Goal: Feedback & Contribution: Contribute content

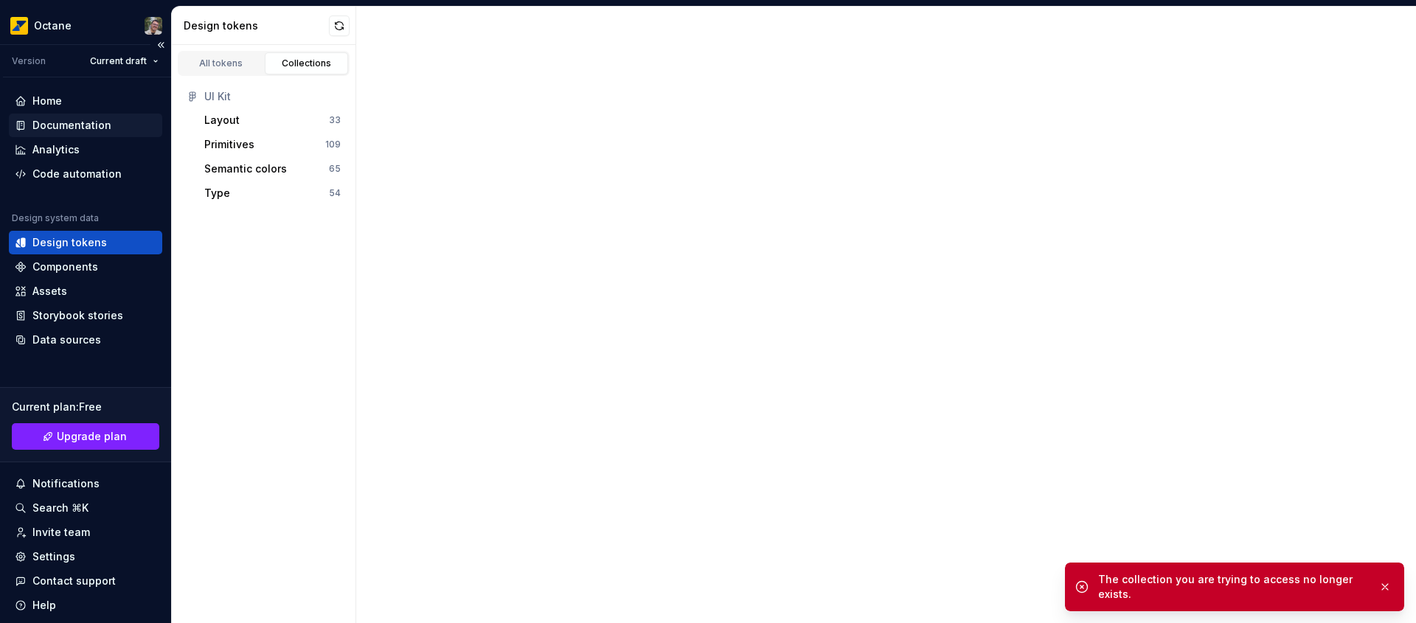
click at [64, 130] on div "Documentation" at bounding box center [71, 125] width 79 height 15
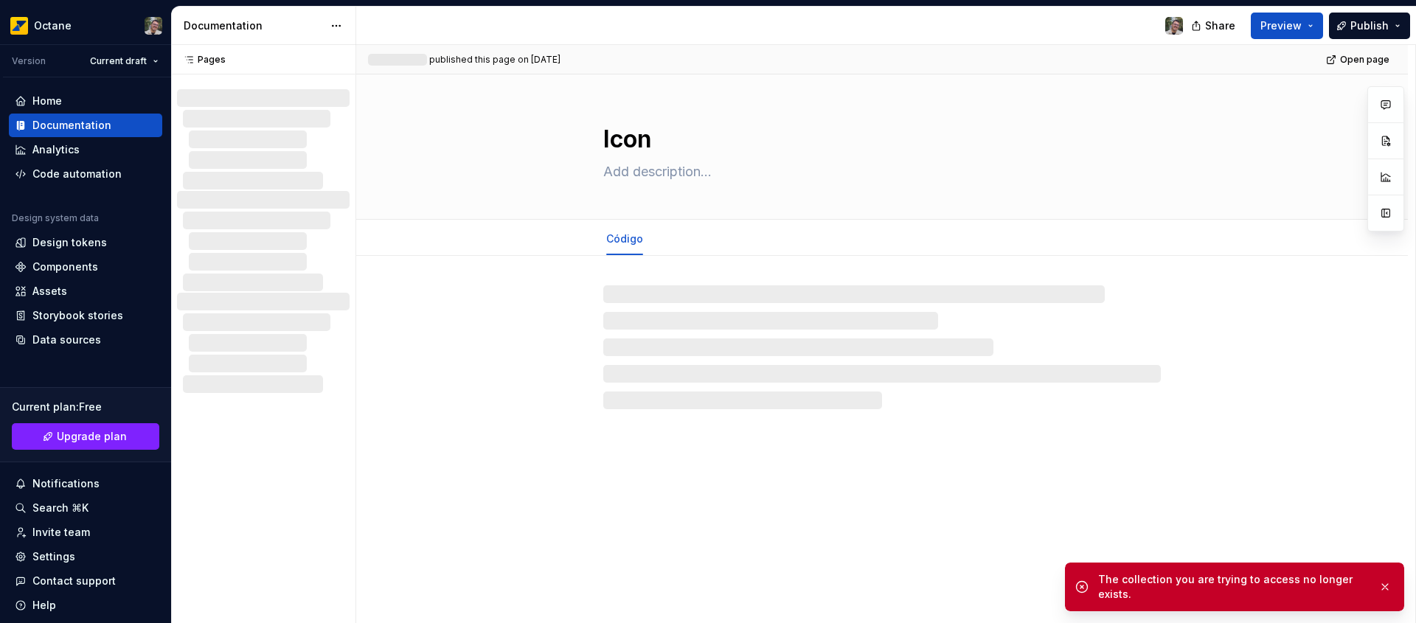
drag, startPoint x: 1390, startPoint y: 583, endPoint x: 1365, endPoint y: 576, distance: 25.9
click at [1390, 583] on button "button" at bounding box center [1385, 587] width 19 height 21
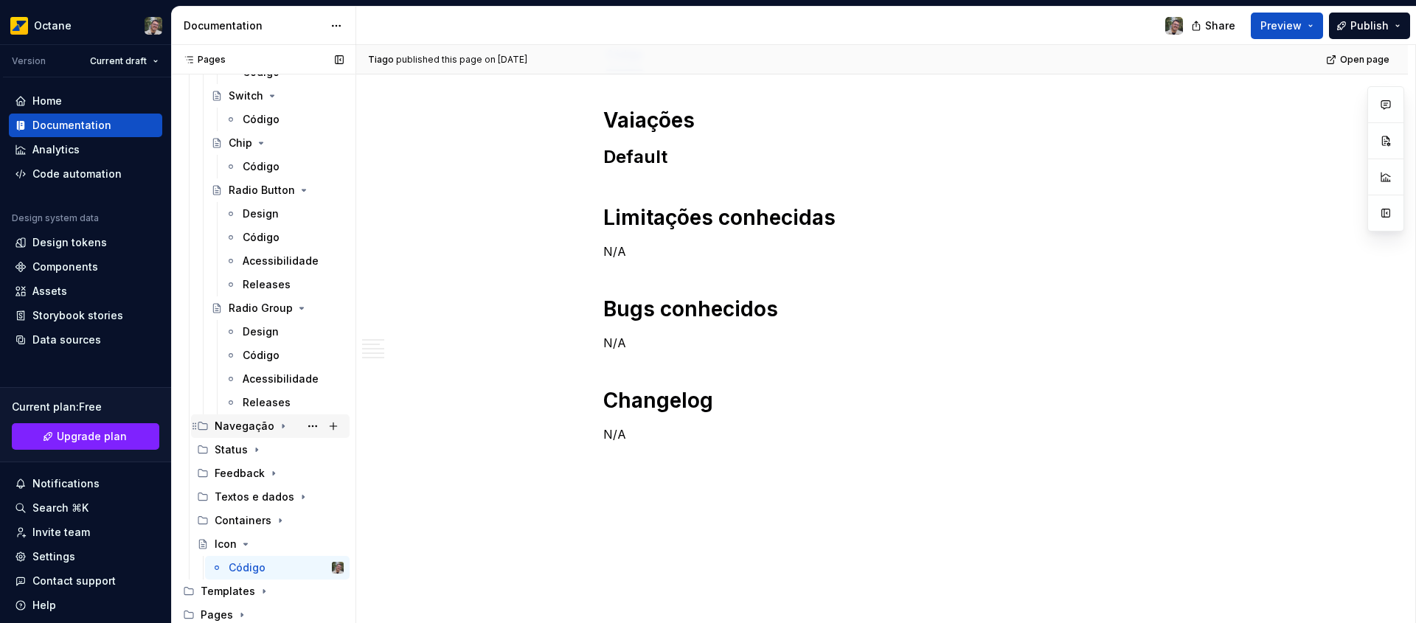
scroll to position [207, 0]
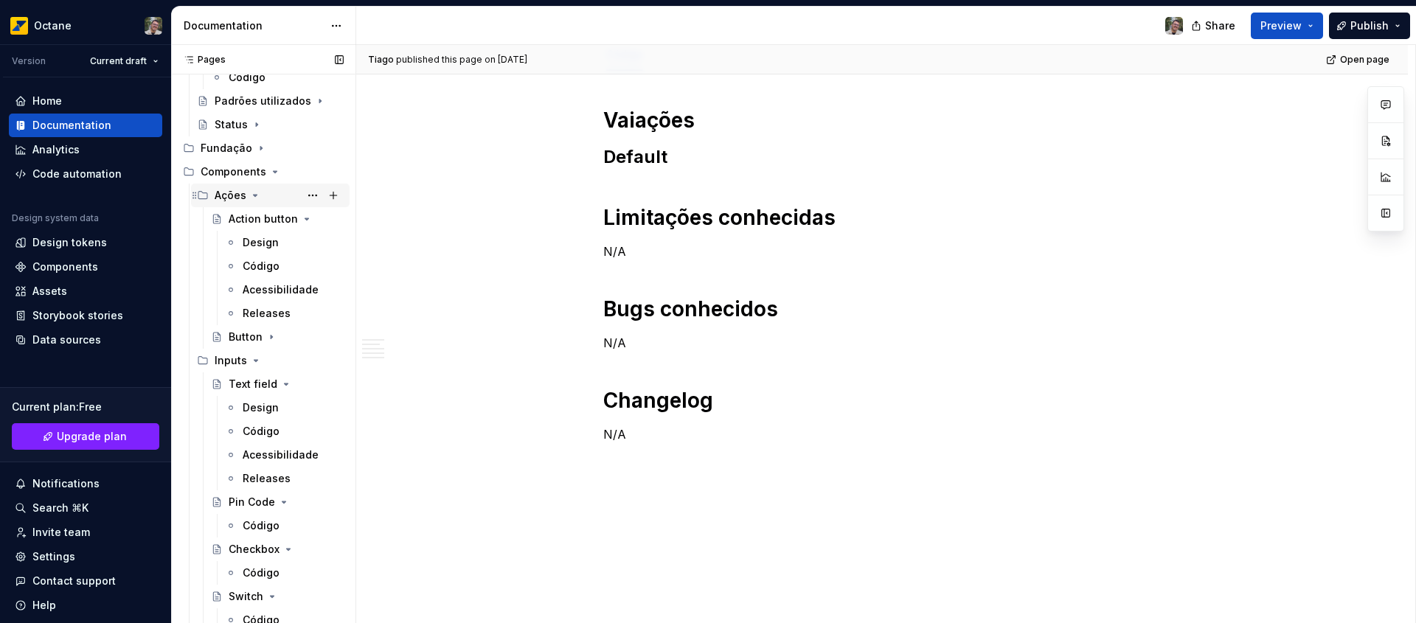
click at [257, 197] on icon "Page tree" at bounding box center [255, 196] width 12 height 12
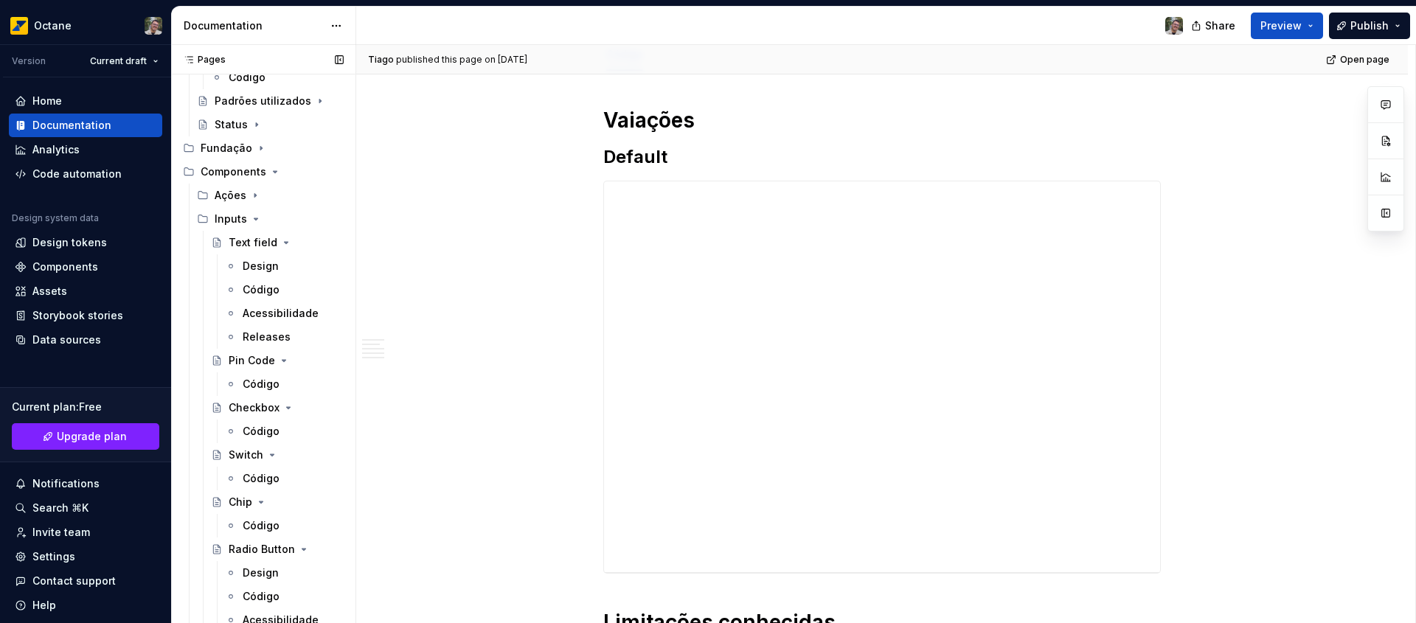
click at [255, 221] on icon "Page tree" at bounding box center [256, 219] width 12 height 12
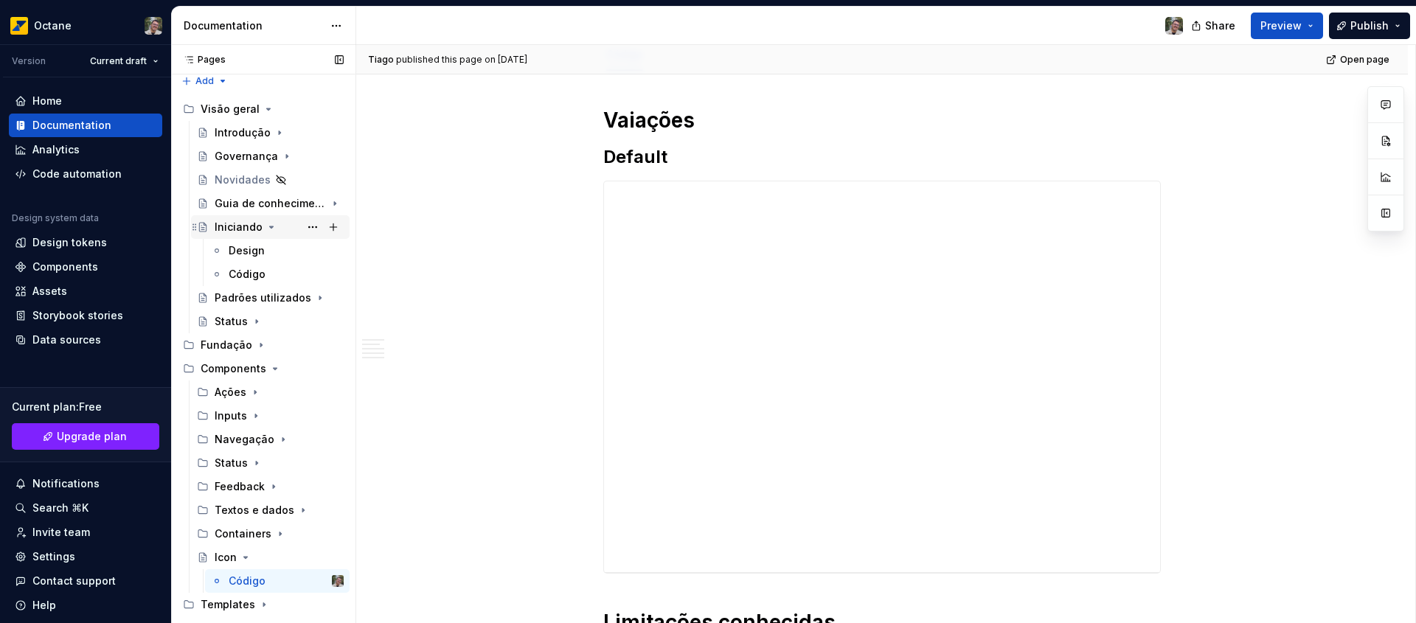
scroll to position [0, 0]
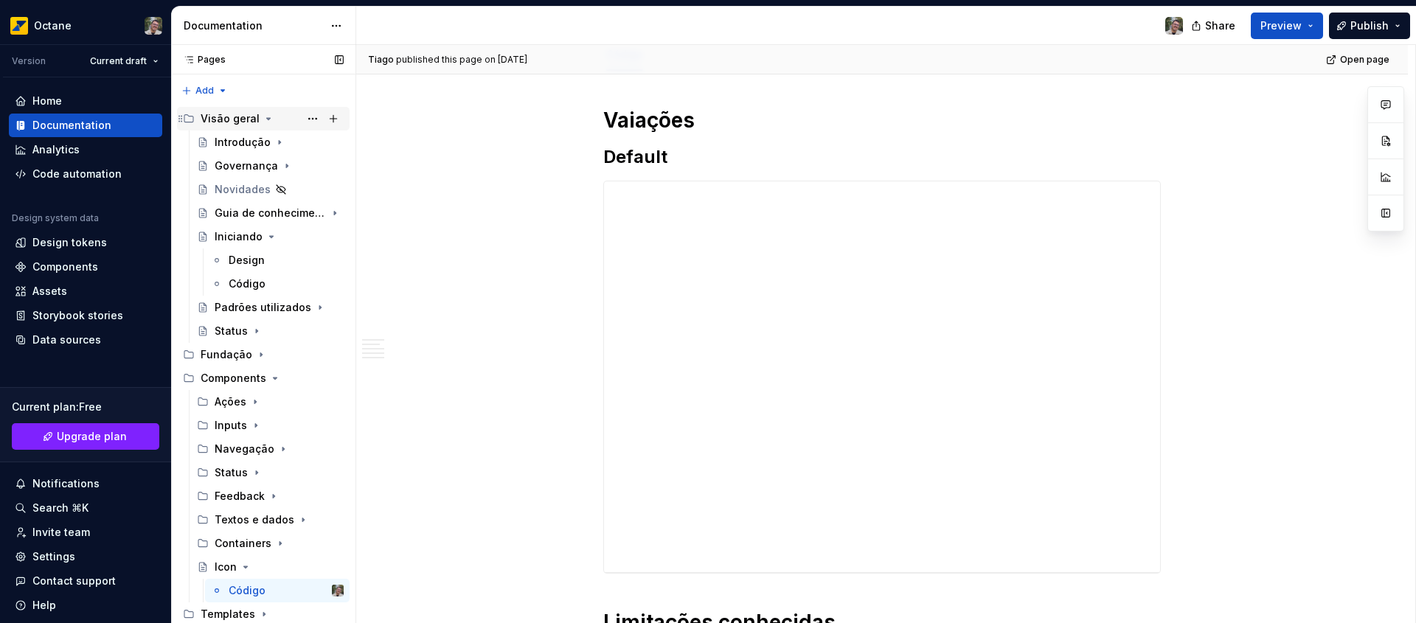
click at [263, 116] on icon "Page tree" at bounding box center [269, 119] width 12 height 12
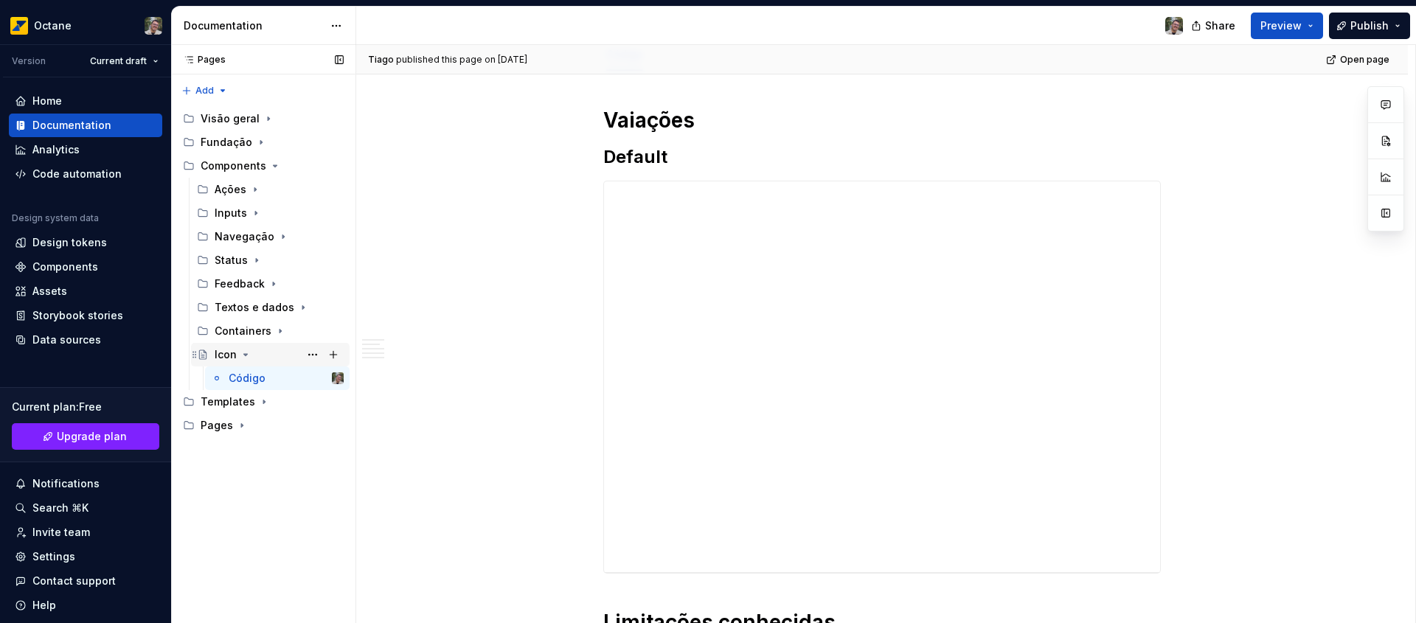
click at [248, 353] on icon "Page tree" at bounding box center [246, 355] width 12 height 12
click at [274, 167] on icon "Page tree" at bounding box center [276, 165] width 4 height 1
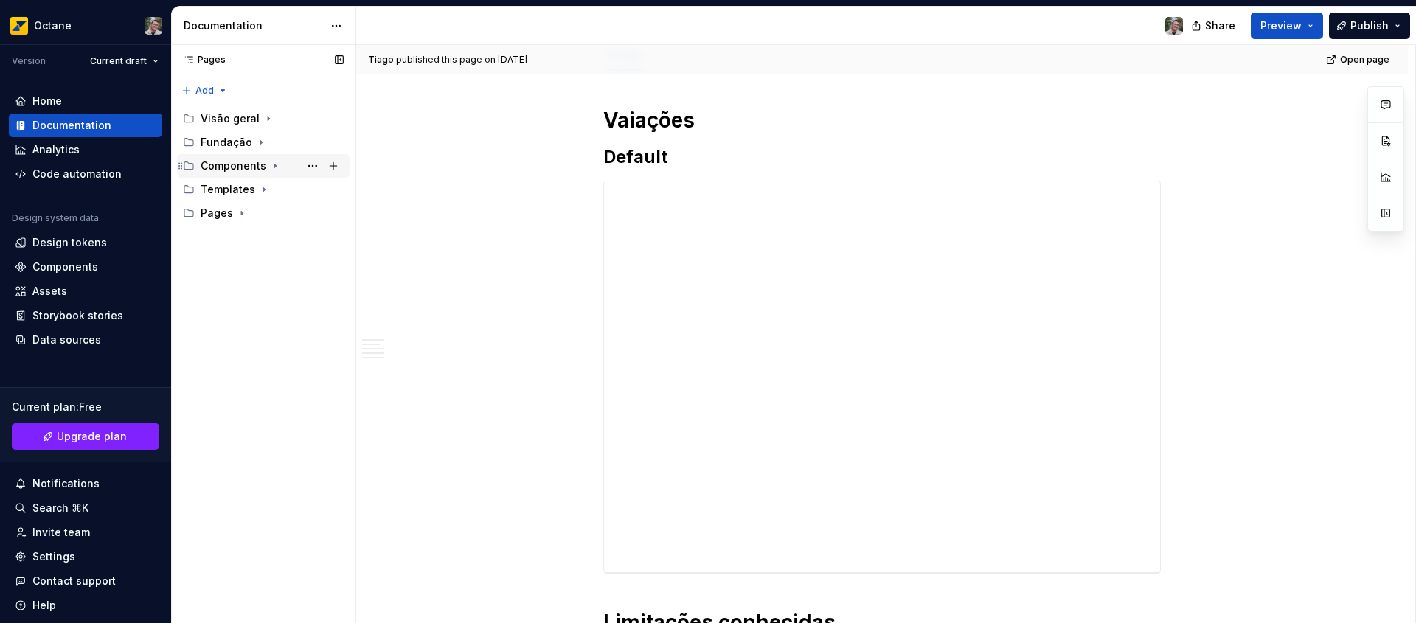
click at [274, 167] on icon "Page tree" at bounding box center [275, 166] width 12 height 12
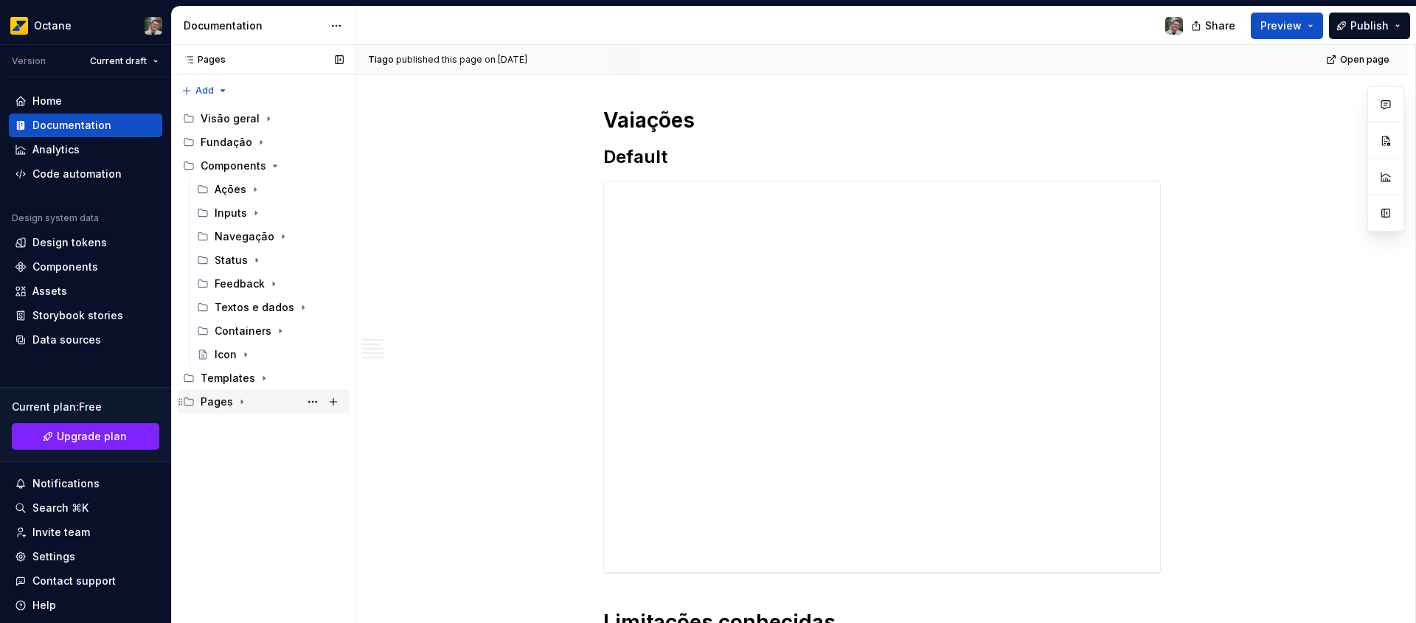
click at [243, 401] on icon "Page tree" at bounding box center [242, 402] width 12 height 12
click at [245, 398] on icon "Page tree" at bounding box center [242, 402] width 12 height 12
click at [245, 399] on icon "Page tree" at bounding box center [242, 402] width 12 height 12
click at [292, 453] on icon "Page tree" at bounding box center [294, 449] width 12 height 12
click at [293, 475] on icon "Page tree" at bounding box center [294, 473] width 12 height 12
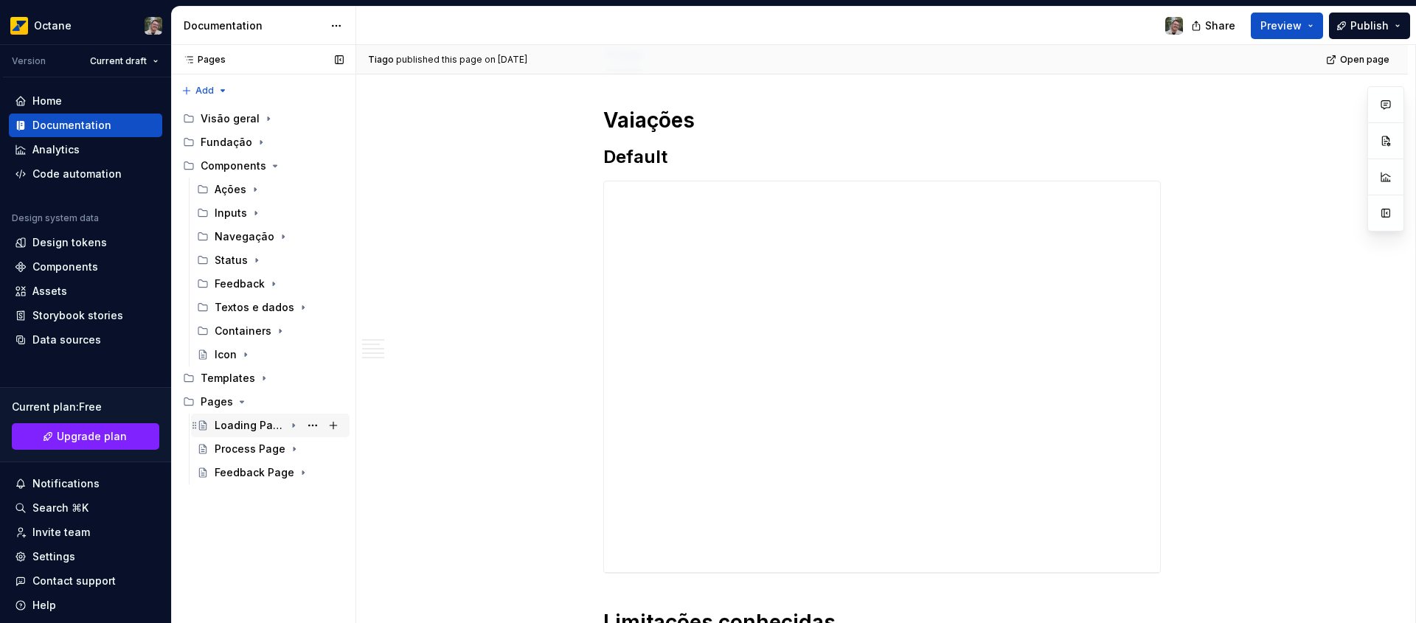
click at [288, 430] on icon "Page tree" at bounding box center [294, 426] width 12 height 12
click at [246, 470] on div "Código" at bounding box center [247, 472] width 37 height 15
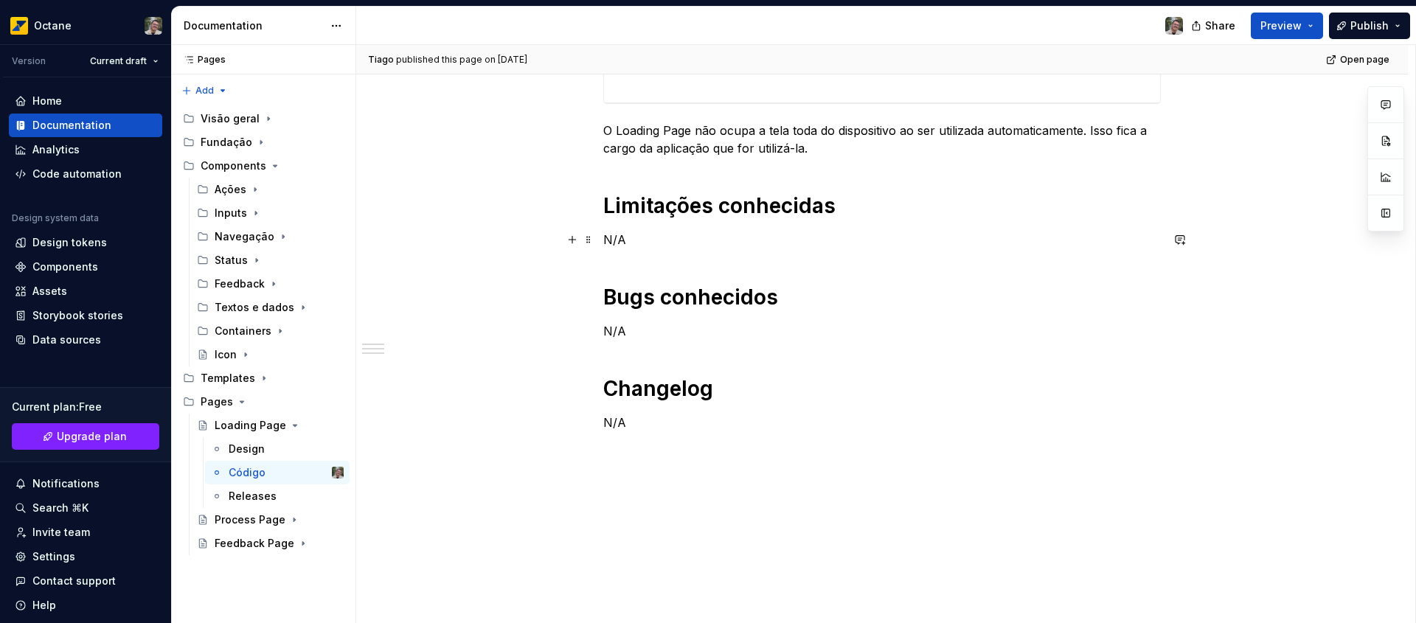
scroll to position [738, 0]
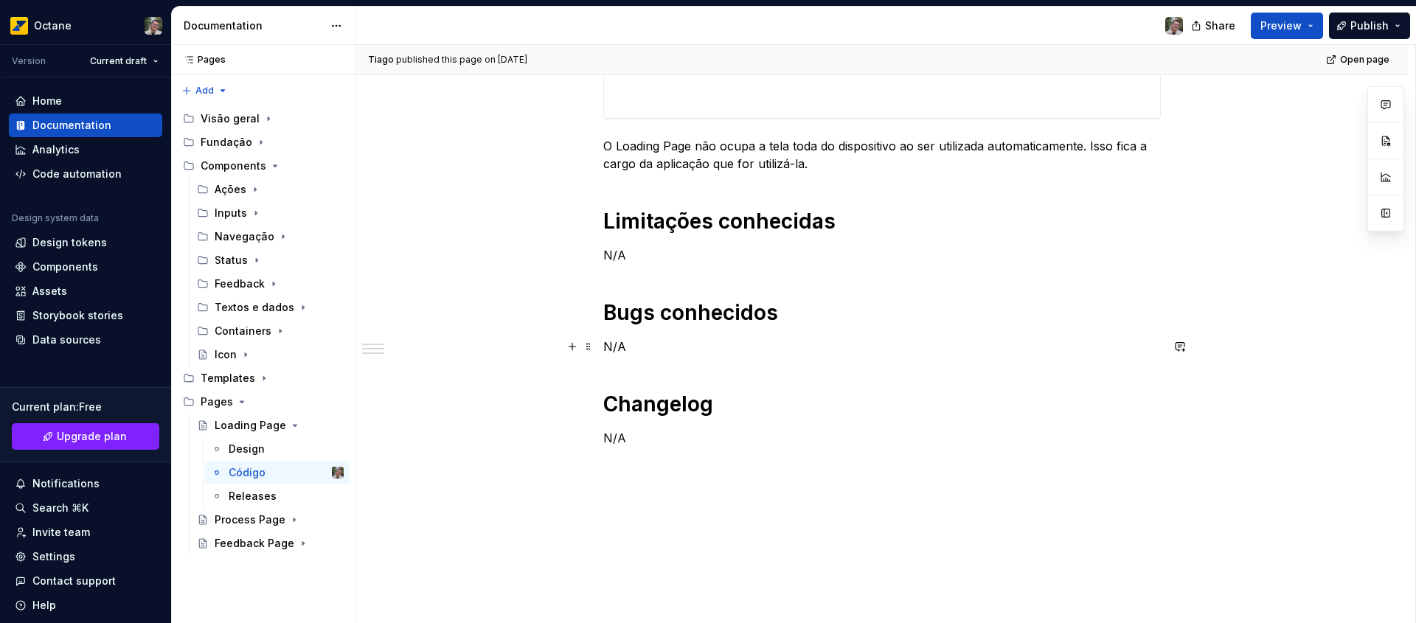
type textarea "*"
click at [656, 345] on p "N/A" at bounding box center [882, 347] width 558 height 18
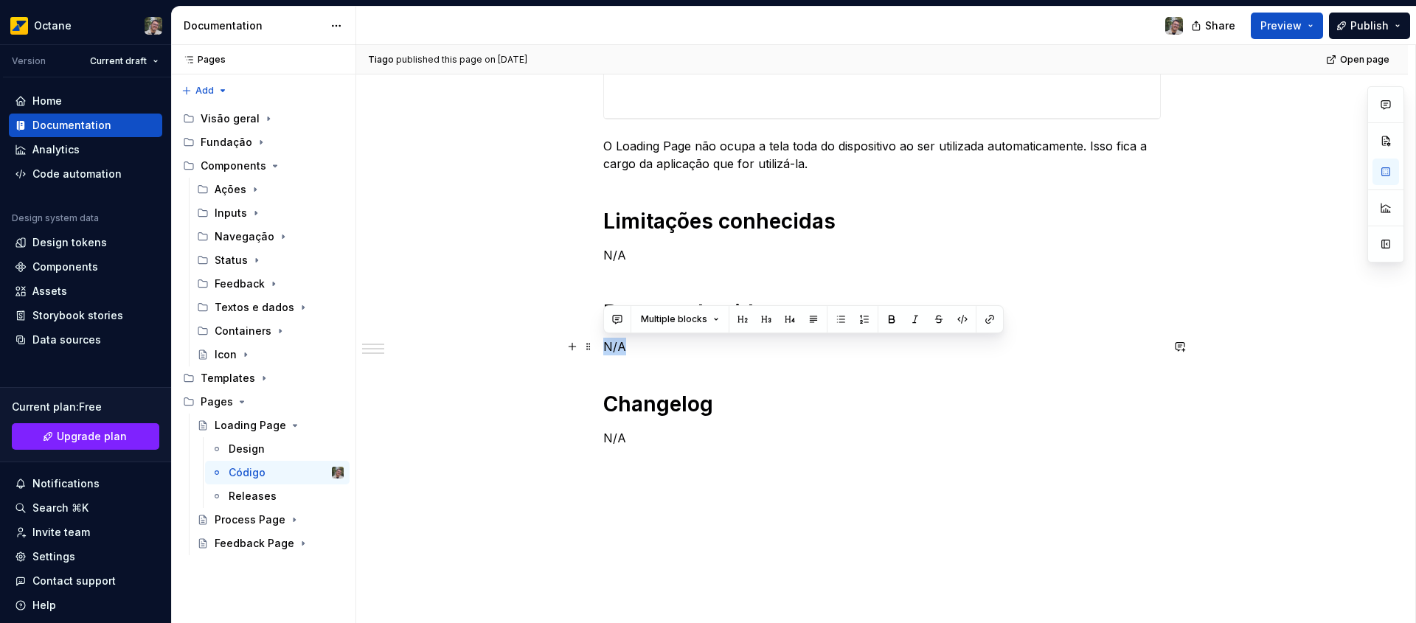
click at [656, 345] on p "N/A" at bounding box center [882, 347] width 558 height 18
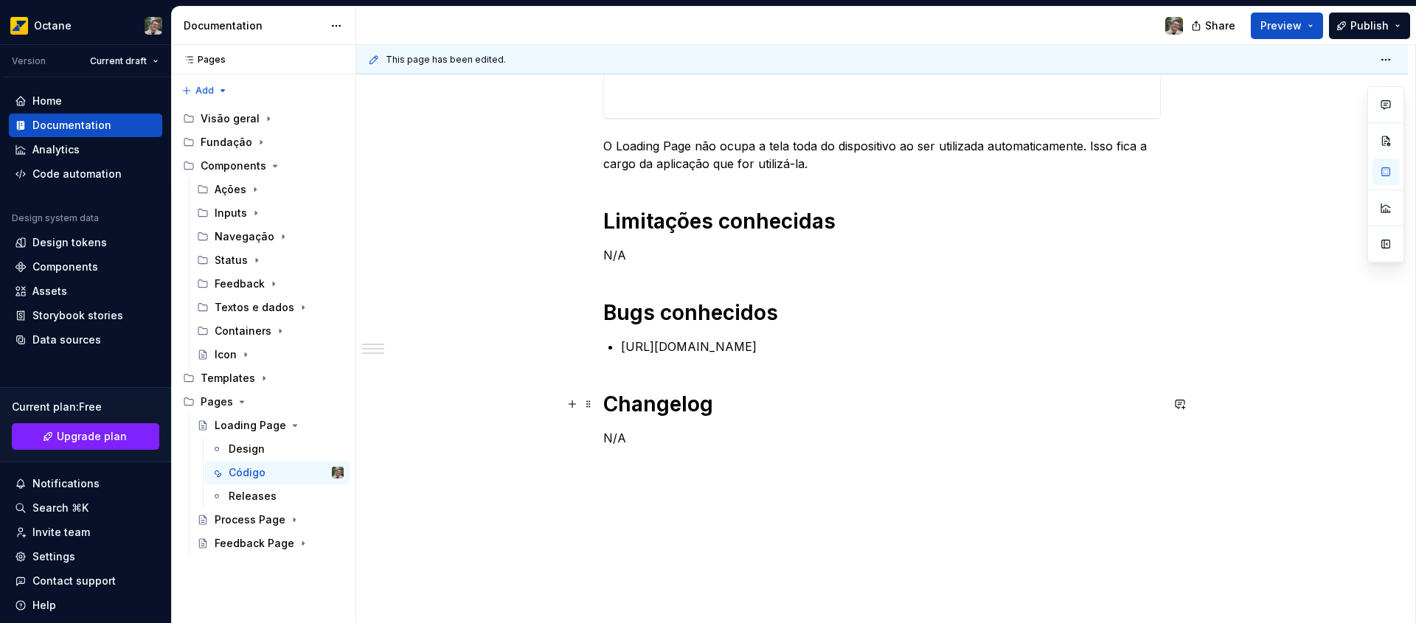
click at [826, 398] on h1 "Changelog" at bounding box center [882, 404] width 558 height 27
click at [856, 375] on div "O Loading Page não ocupa a tela toda do dispositivo ao ser utilizada automatica…" at bounding box center [882, 18] width 558 height 858
click at [915, 355] on p "[URL][DOMAIN_NAME]" at bounding box center [891, 347] width 540 height 18
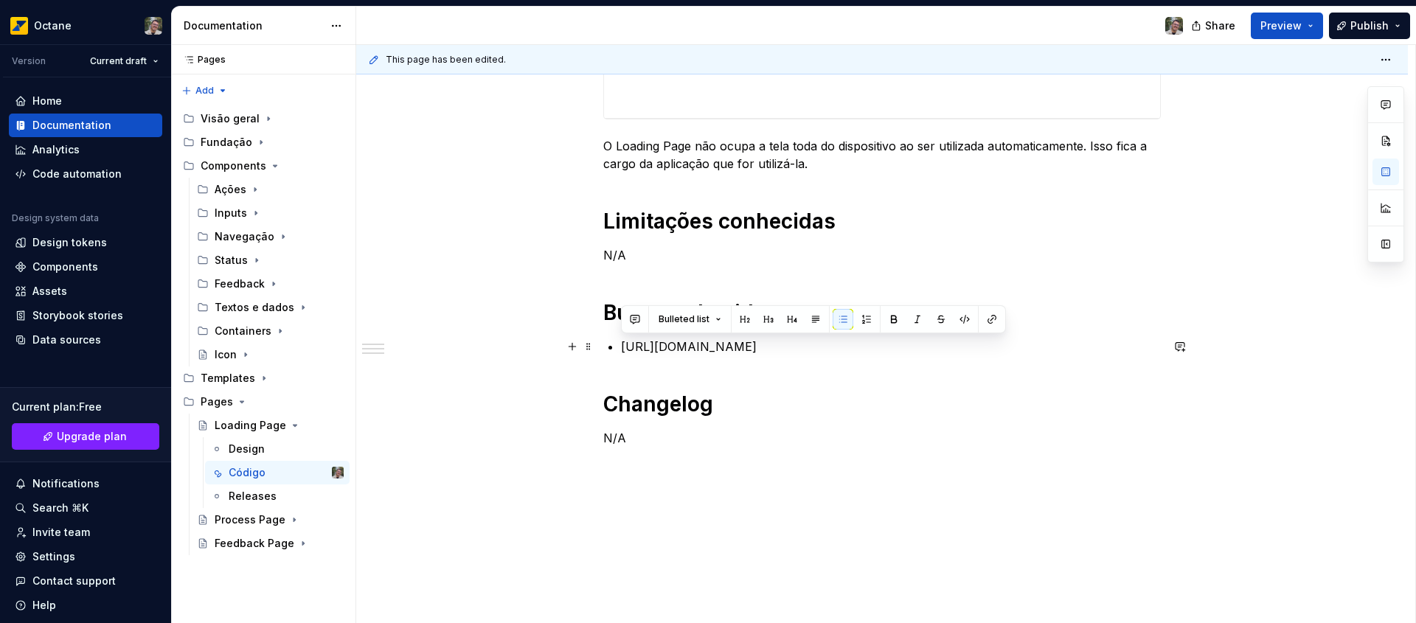
drag, startPoint x: 915, startPoint y: 346, endPoint x: 620, endPoint y: 350, distance: 294.3
click at [621, 350] on p "[URL][DOMAIN_NAME]" at bounding box center [891, 347] width 540 height 18
click at [960, 321] on button "button" at bounding box center [964, 319] width 21 height 21
type textarea "*"
click at [953, 350] on p "[URL][DOMAIN_NAME]" at bounding box center [891, 347] width 540 height 18
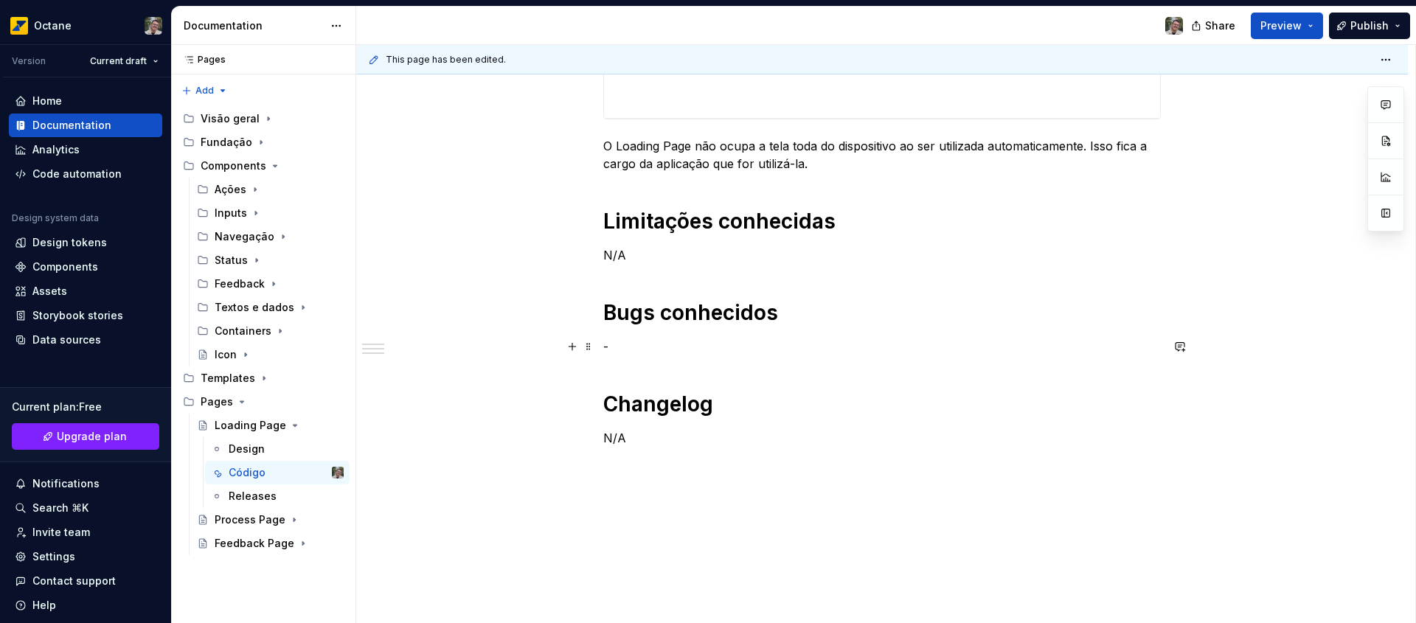
click at [855, 353] on p "-" at bounding box center [882, 347] width 558 height 18
click at [765, 350] on p at bounding box center [891, 347] width 540 height 18
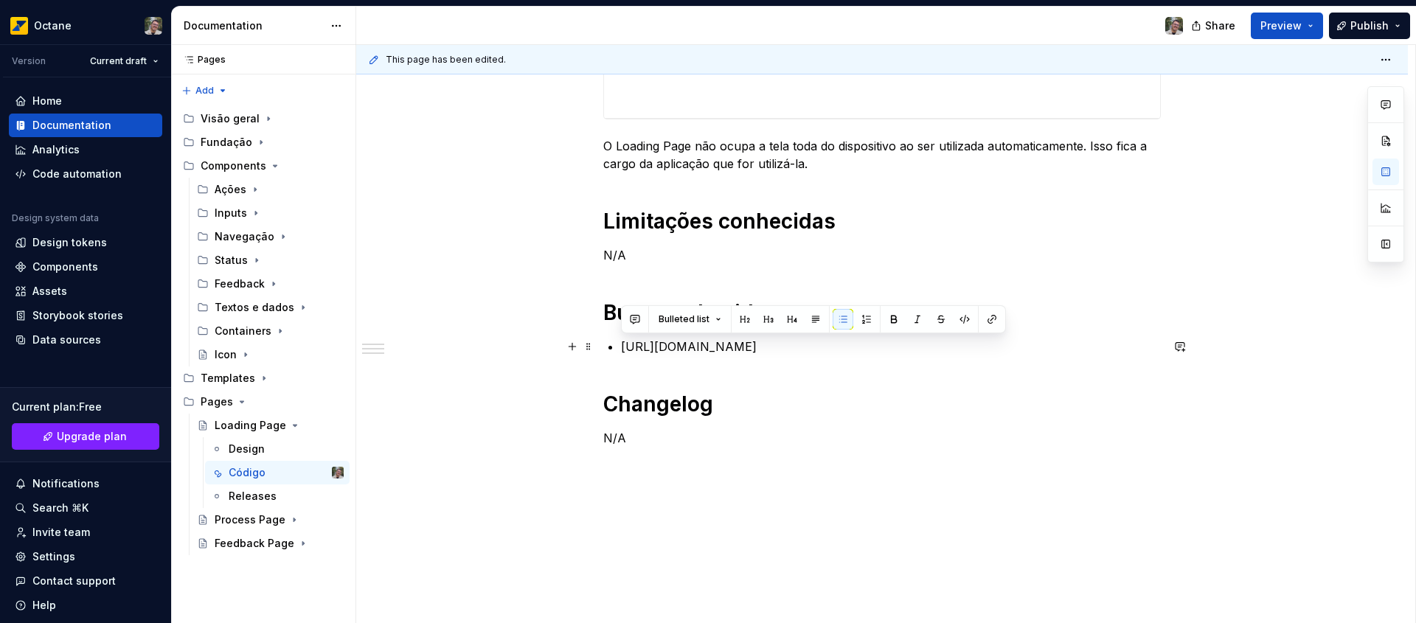
drag, startPoint x: 919, startPoint y: 347, endPoint x: 617, endPoint y: 345, distance: 302.4
click at [617, 345] on div "O Loading Page não ocupa a tela toda do dispositivo ao ser utilizada automatica…" at bounding box center [882, 18] width 558 height 858
click at [967, 319] on button "button" at bounding box center [964, 319] width 21 height 21
click at [985, 318] on button "button" at bounding box center [992, 319] width 21 height 21
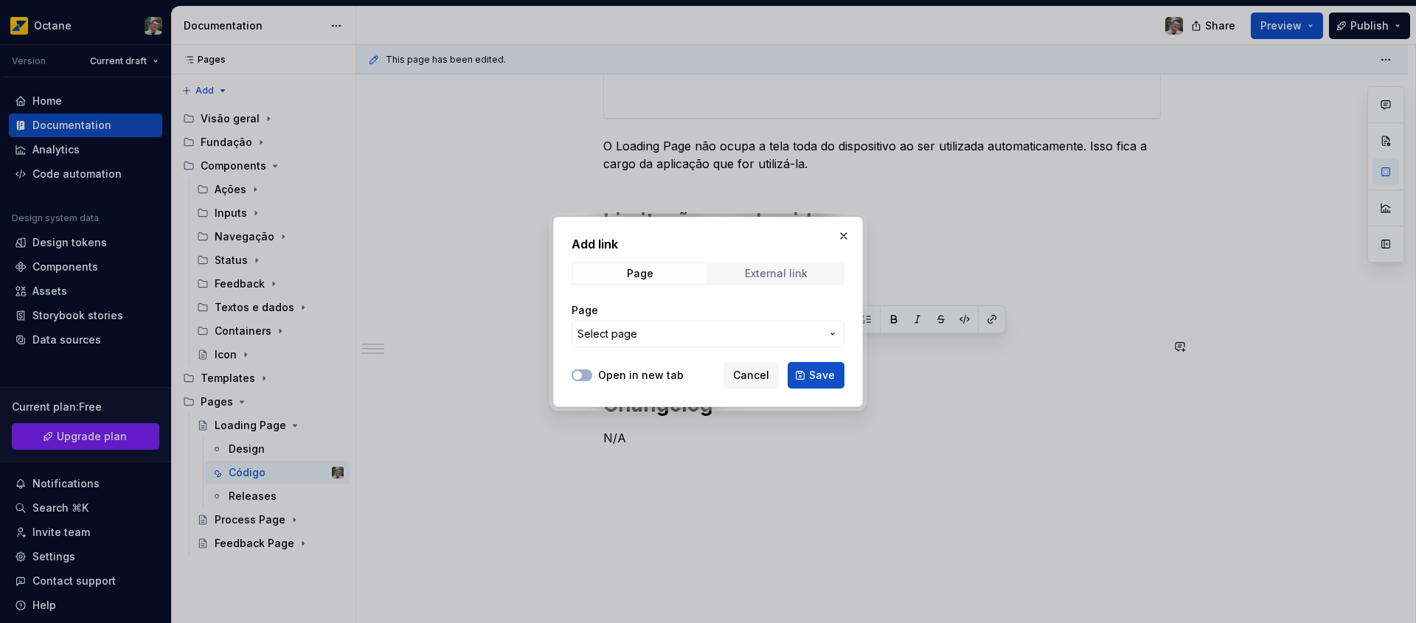
click at [758, 268] on div "External link" at bounding box center [776, 274] width 63 height 12
click at [641, 340] on input "URL" at bounding box center [708, 334] width 273 height 27
paste input "[URL][DOMAIN_NAME]"
type input "[URL][DOMAIN_NAME]"
type textarea "*"
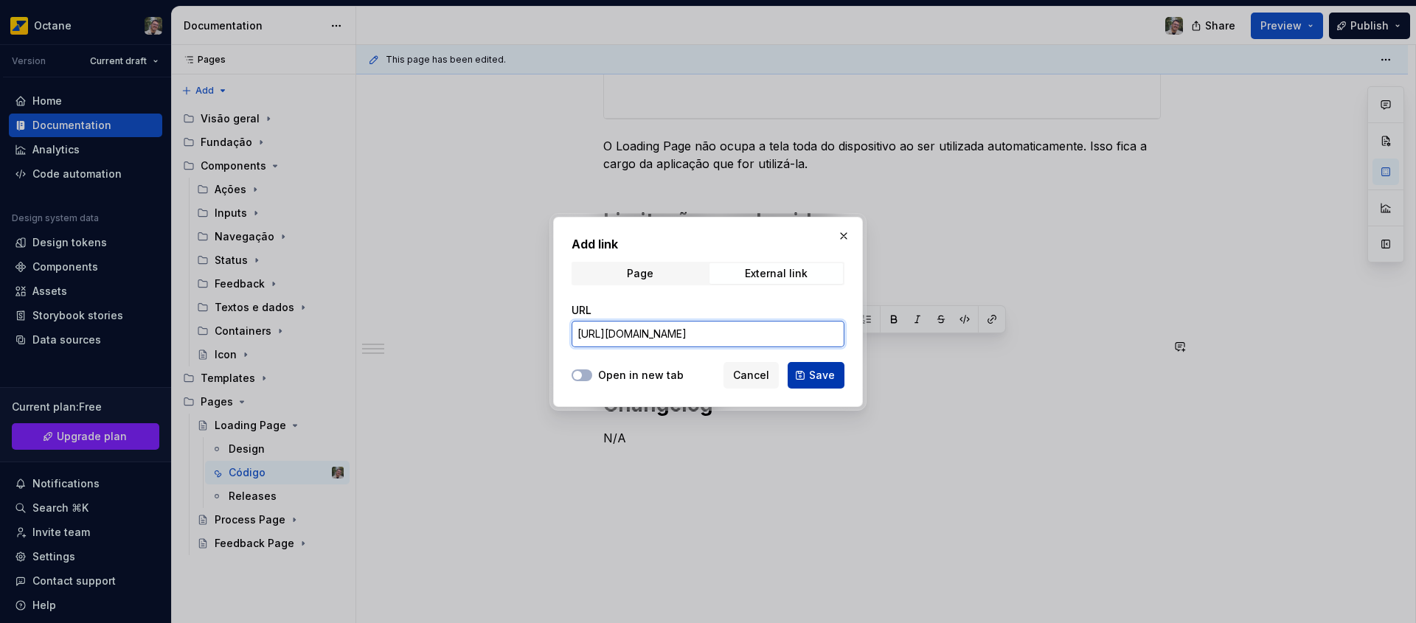
type input "[URL][DOMAIN_NAME]"
click at [820, 377] on span "Save" at bounding box center [822, 375] width 26 height 15
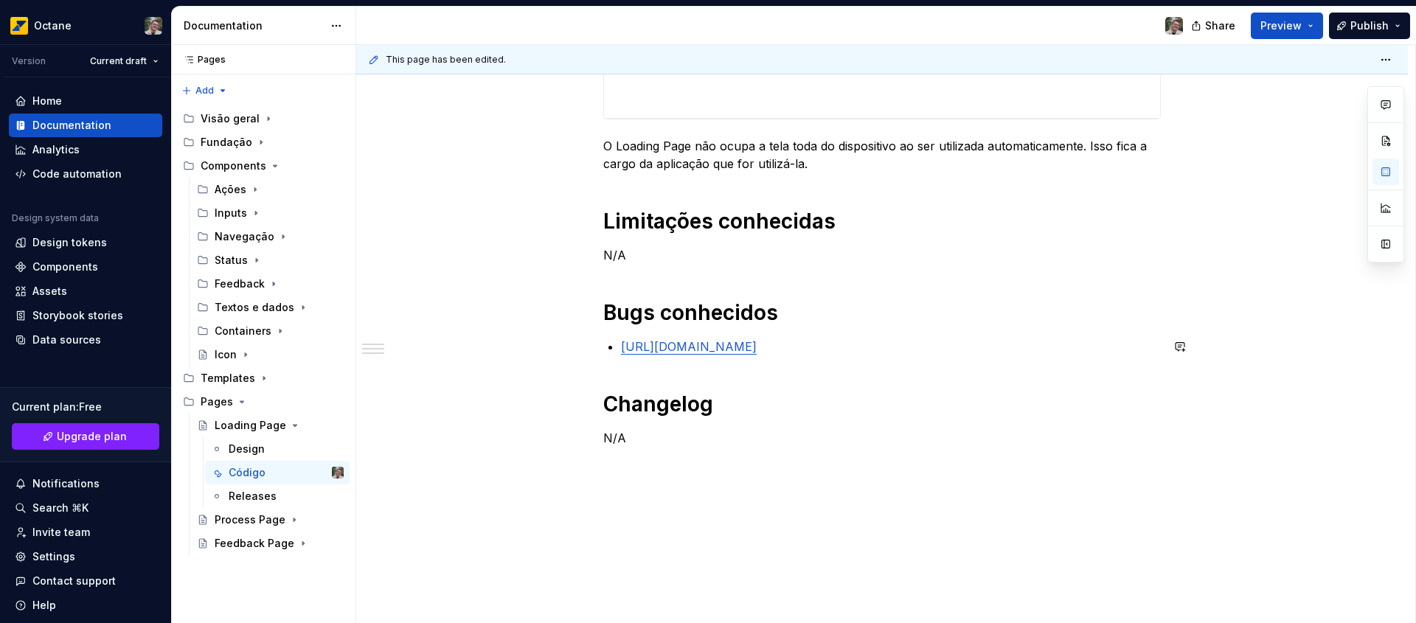
click at [1001, 367] on div "O Loading Page não ocupa a tela toda do dispositivo ao ser utilizada automatica…" at bounding box center [882, 18] width 558 height 858
click at [979, 374] on div "O Loading Page não ocupa a tela toda do dispositivo ao ser utilizada automatica…" at bounding box center [882, 18] width 558 height 858
click at [970, 366] on div "O Loading Page não ocupa a tela toda do dispositivo ao ser utilizada automatica…" at bounding box center [882, 18] width 558 height 858
click at [957, 347] on p "[URL][DOMAIN_NAME]" at bounding box center [891, 347] width 540 height 18
click at [804, 313] on h1 "Bugs conhecidos" at bounding box center [882, 312] width 558 height 27
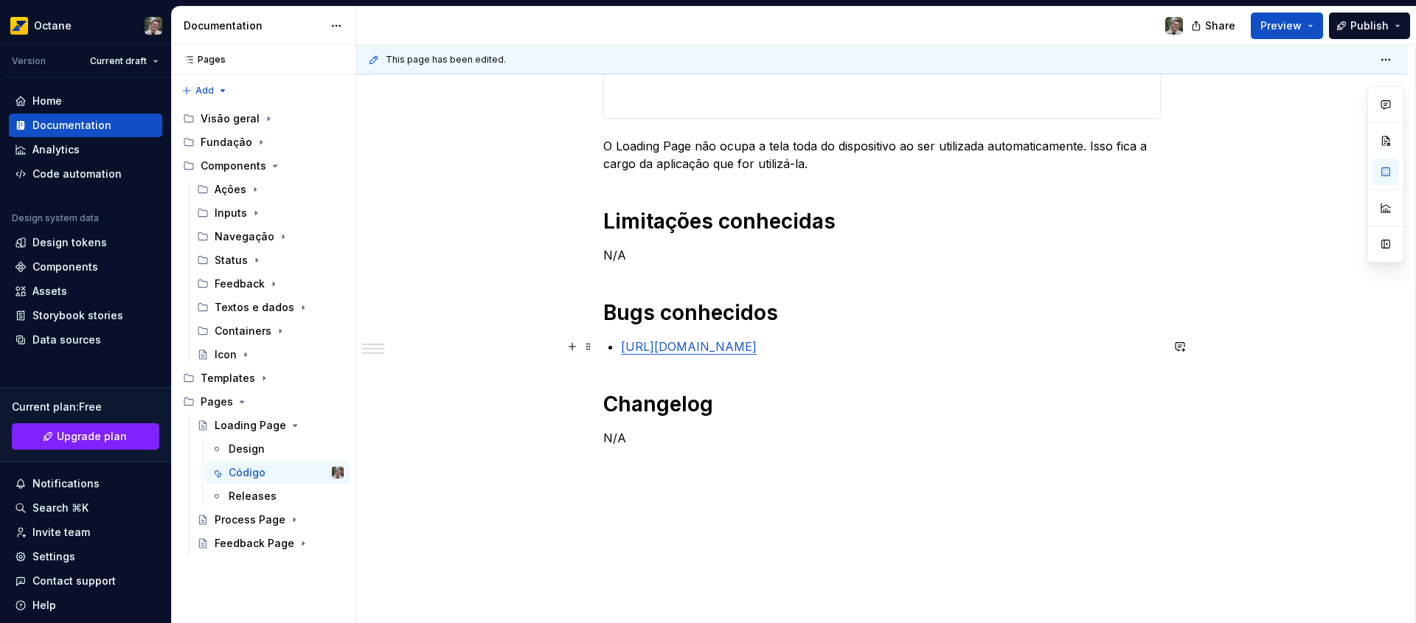
click at [949, 348] on p "[URL][DOMAIN_NAME]" at bounding box center [891, 347] width 540 height 18
click at [1282, 29] on span "Preview" at bounding box center [1281, 25] width 41 height 15
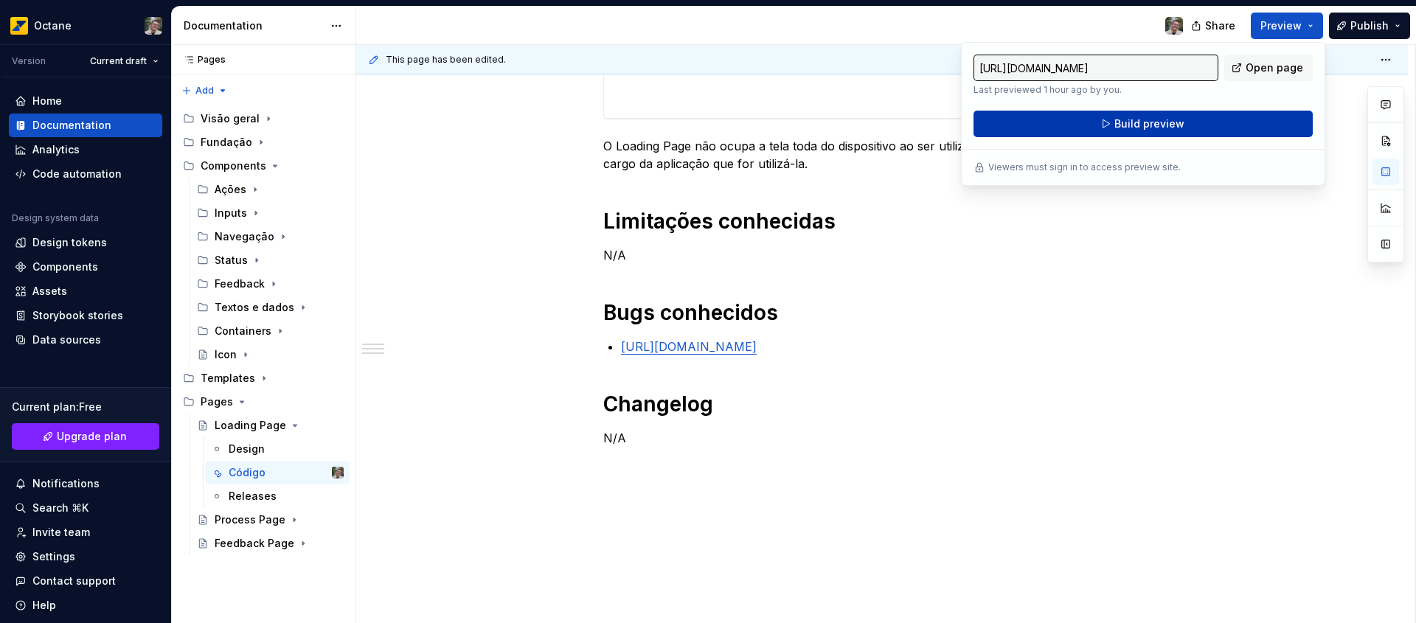
click at [1216, 116] on button "Build preview" at bounding box center [1143, 124] width 339 height 27
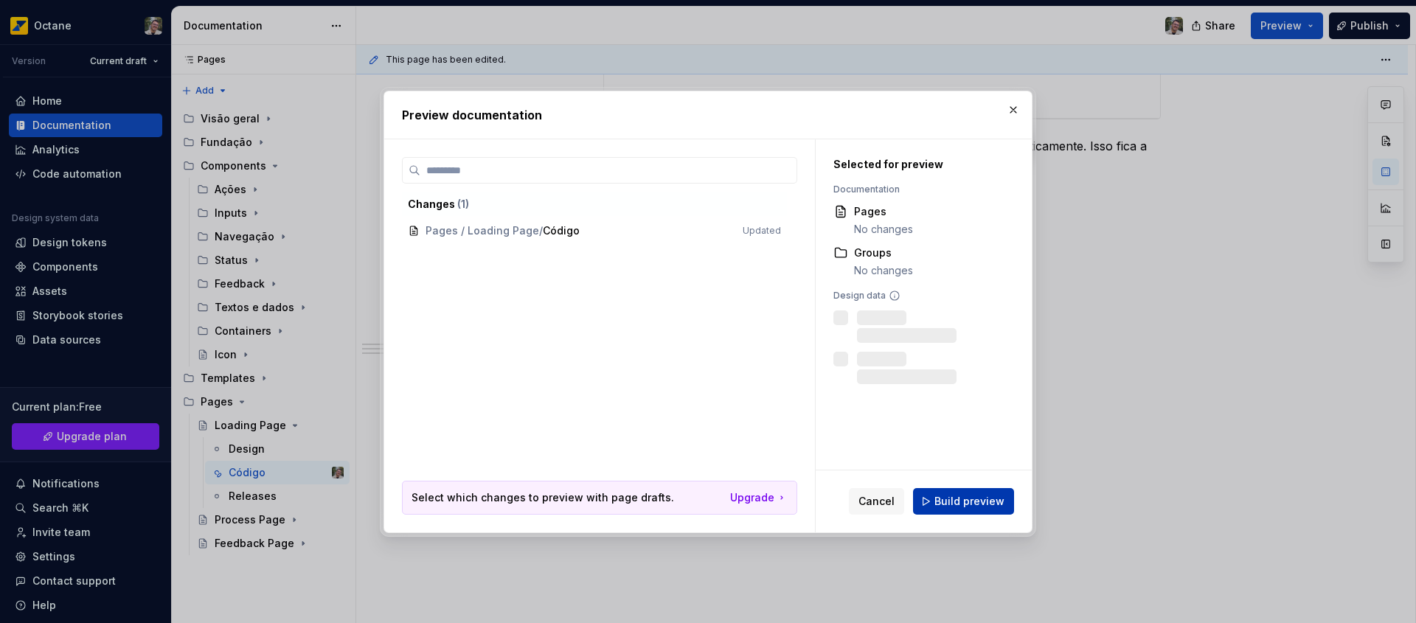
click at [971, 505] on span "Build preview" at bounding box center [970, 501] width 70 height 15
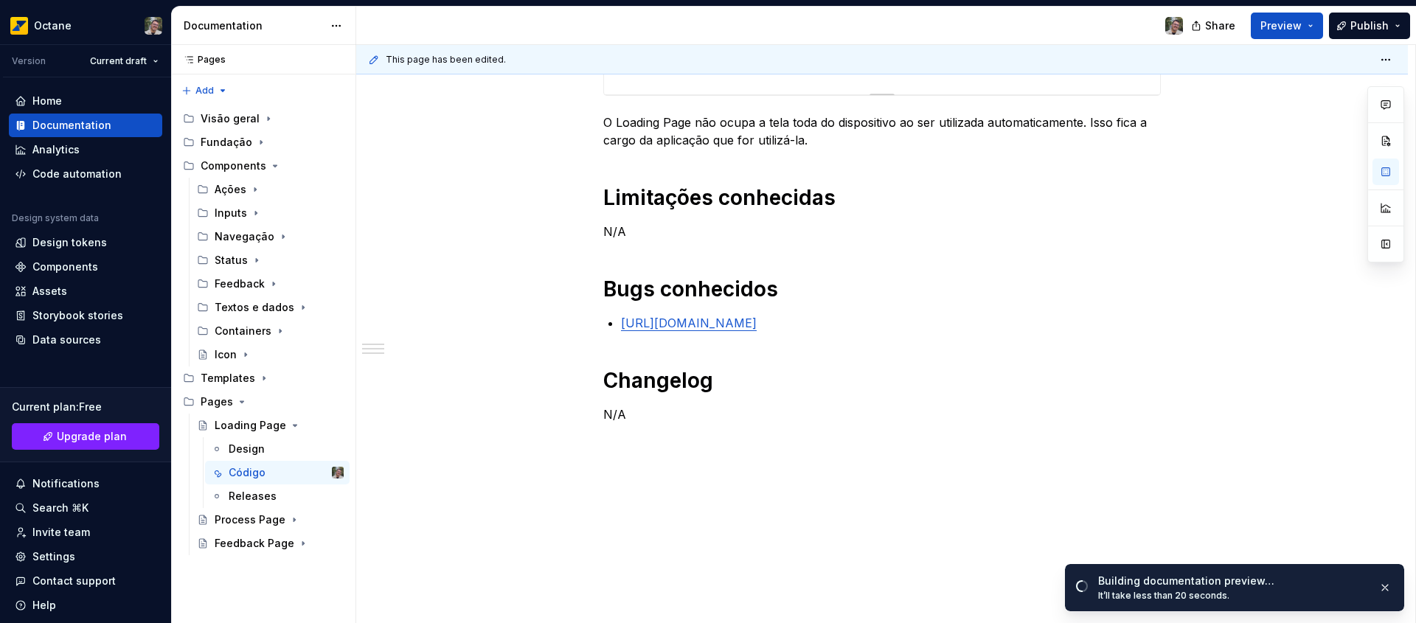
scroll to position [766, 0]
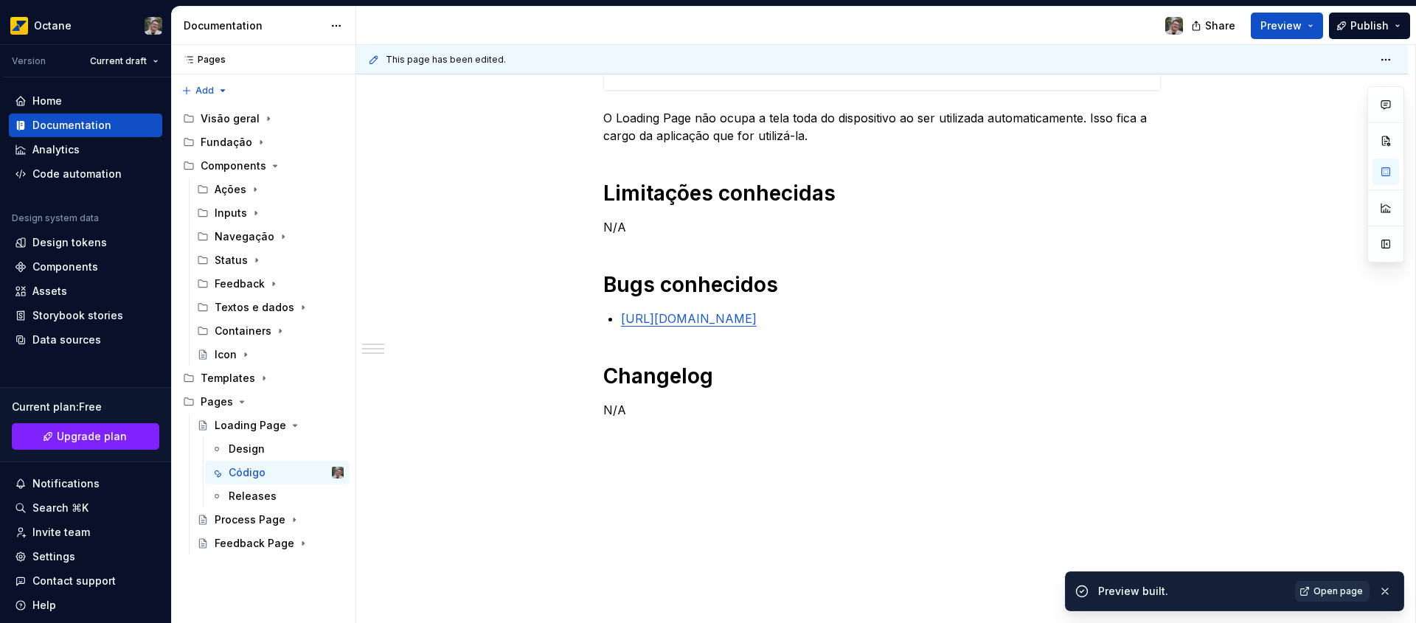
click at [1325, 597] on link "Open page" at bounding box center [1332, 591] width 75 height 21
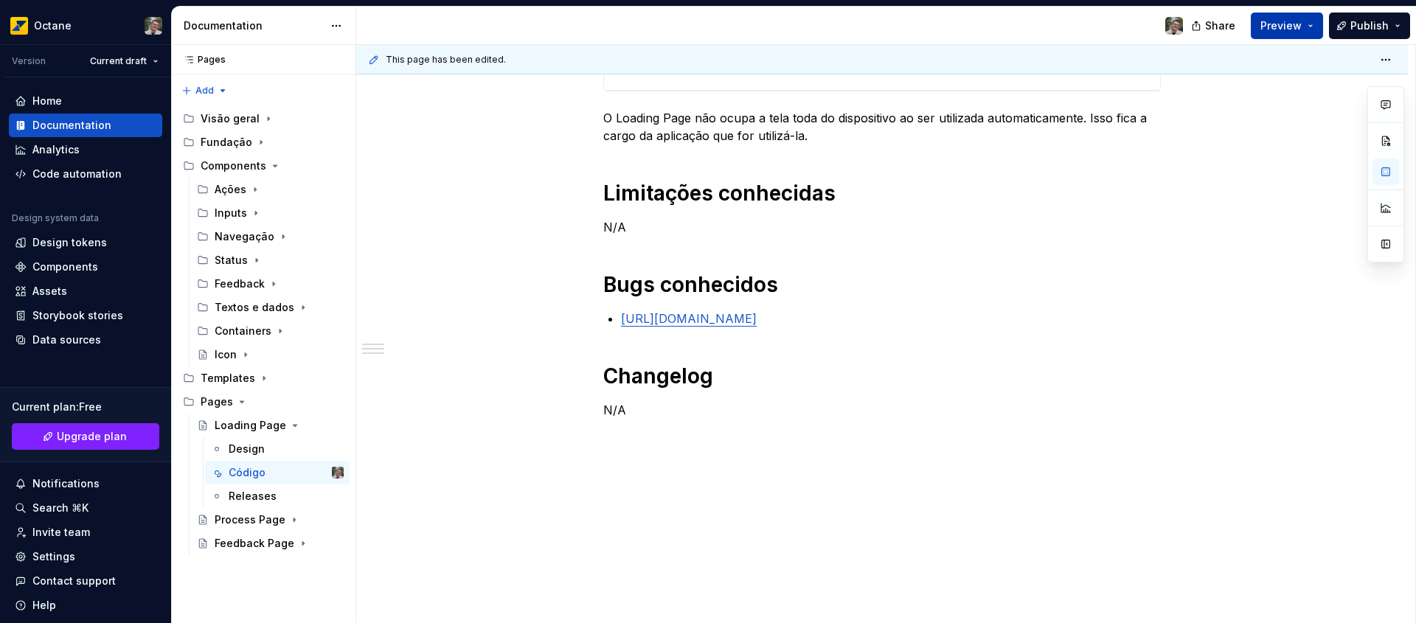
click at [1296, 26] on span "Preview" at bounding box center [1281, 25] width 41 height 15
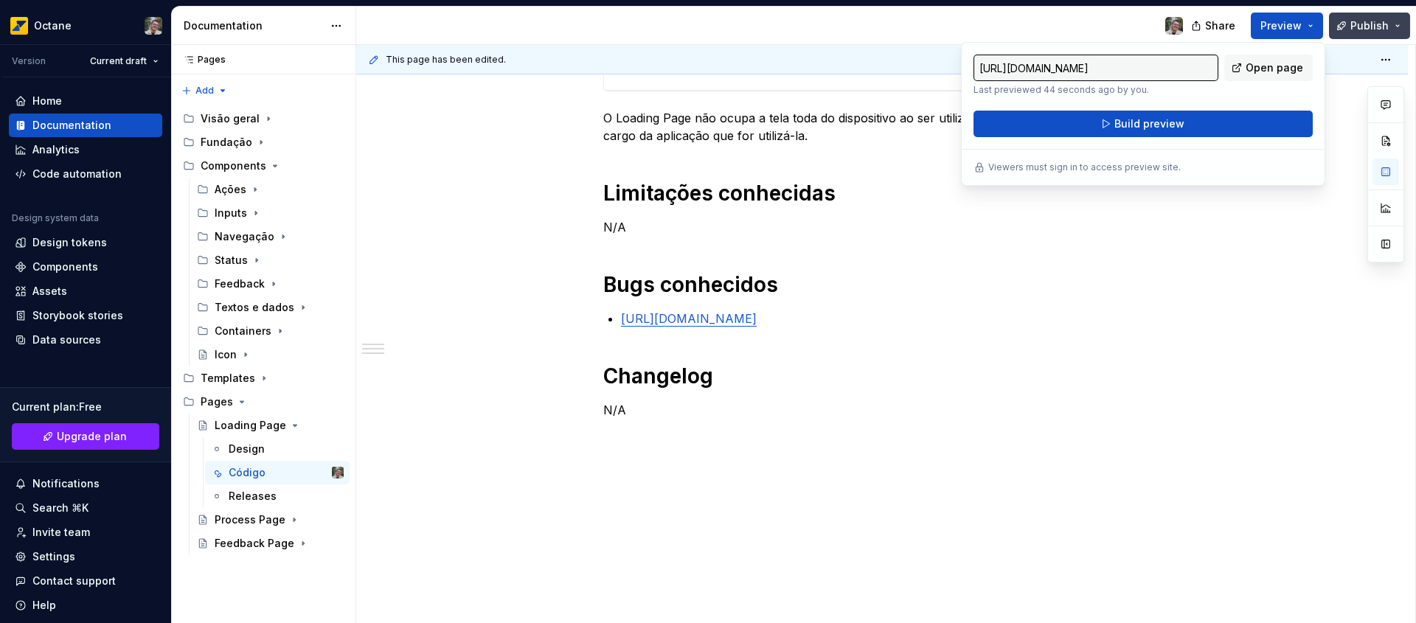
click at [1354, 16] on button "Publish" at bounding box center [1369, 26] width 81 height 27
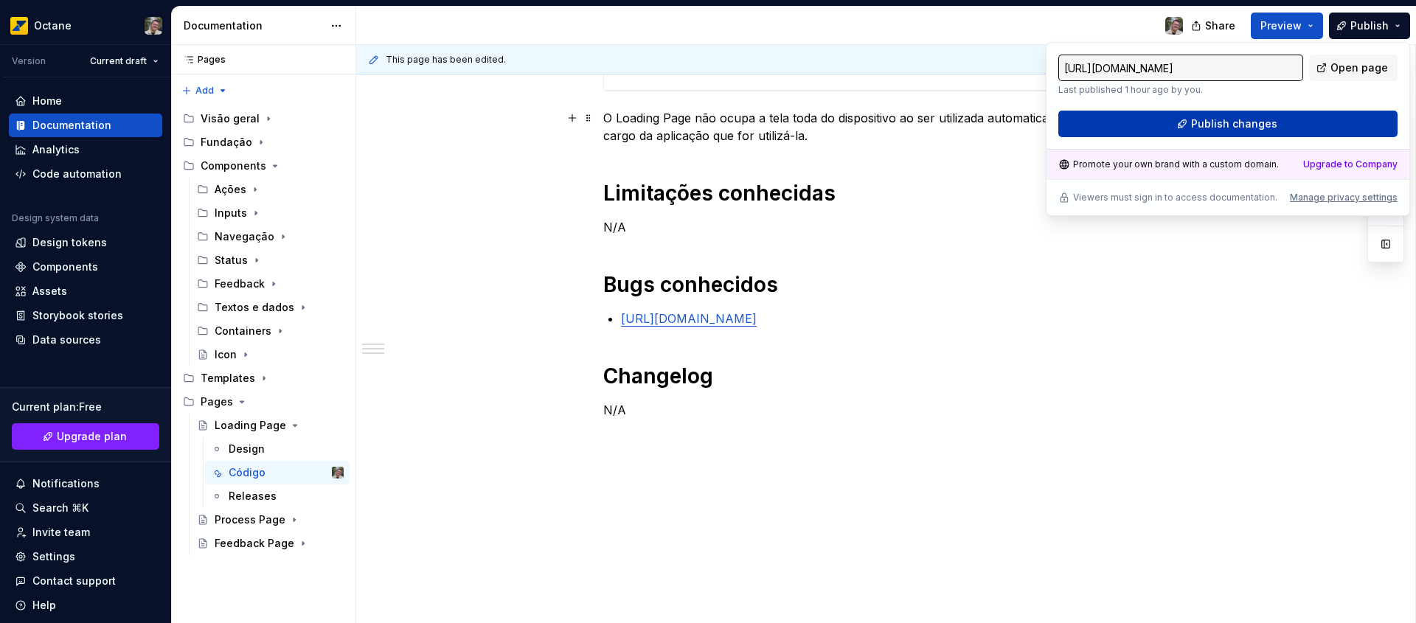
click at [1231, 120] on span "Publish changes" at bounding box center [1234, 124] width 86 height 15
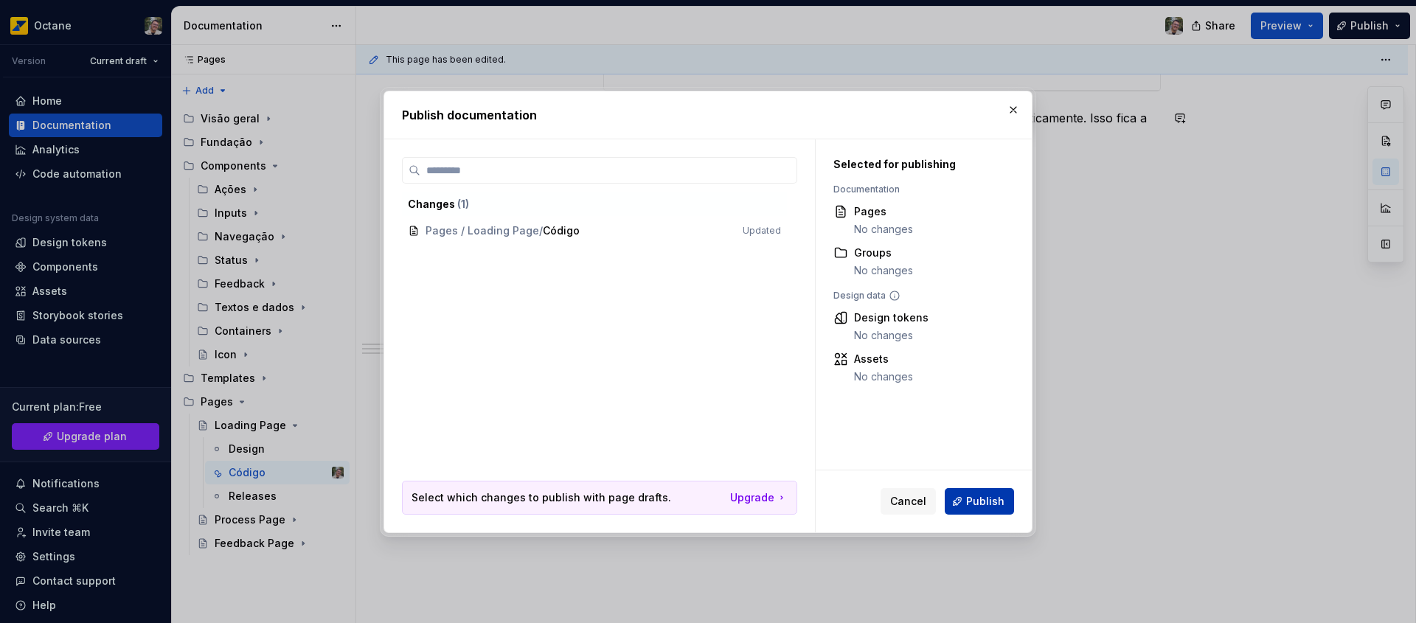
click at [992, 509] on button "Publish" at bounding box center [979, 501] width 69 height 27
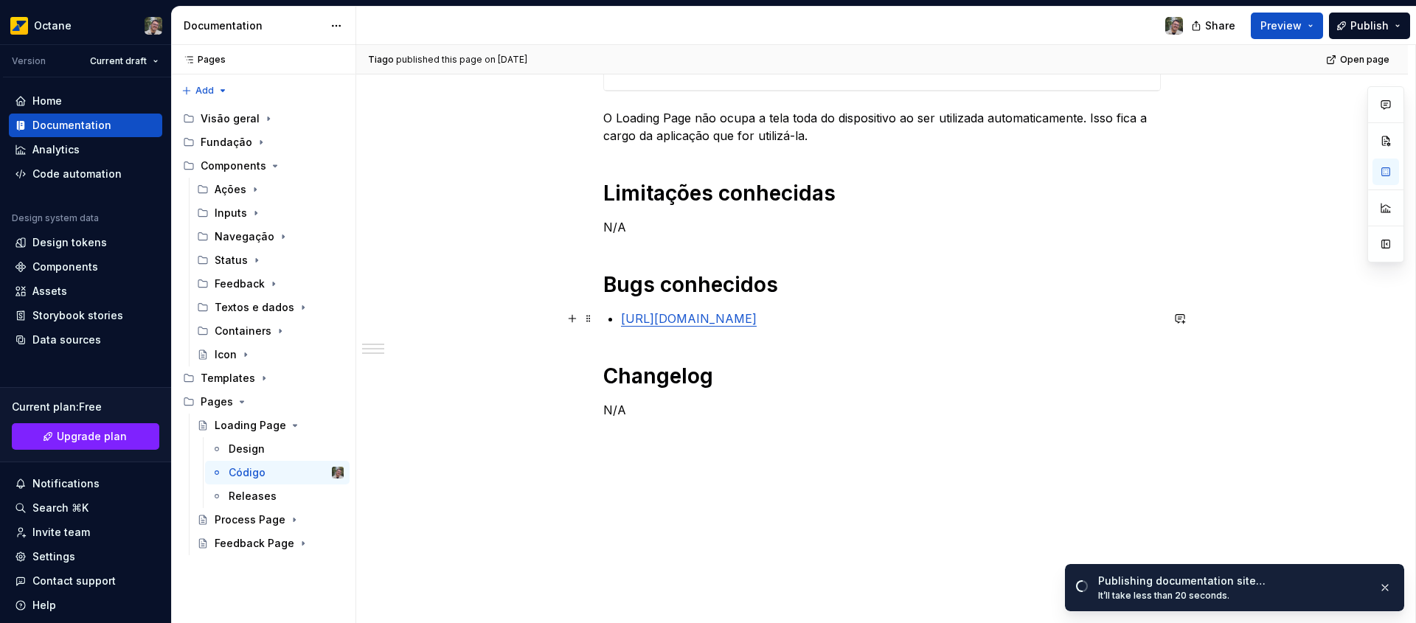
click at [933, 322] on p "[URL][DOMAIN_NAME]" at bounding box center [891, 319] width 540 height 18
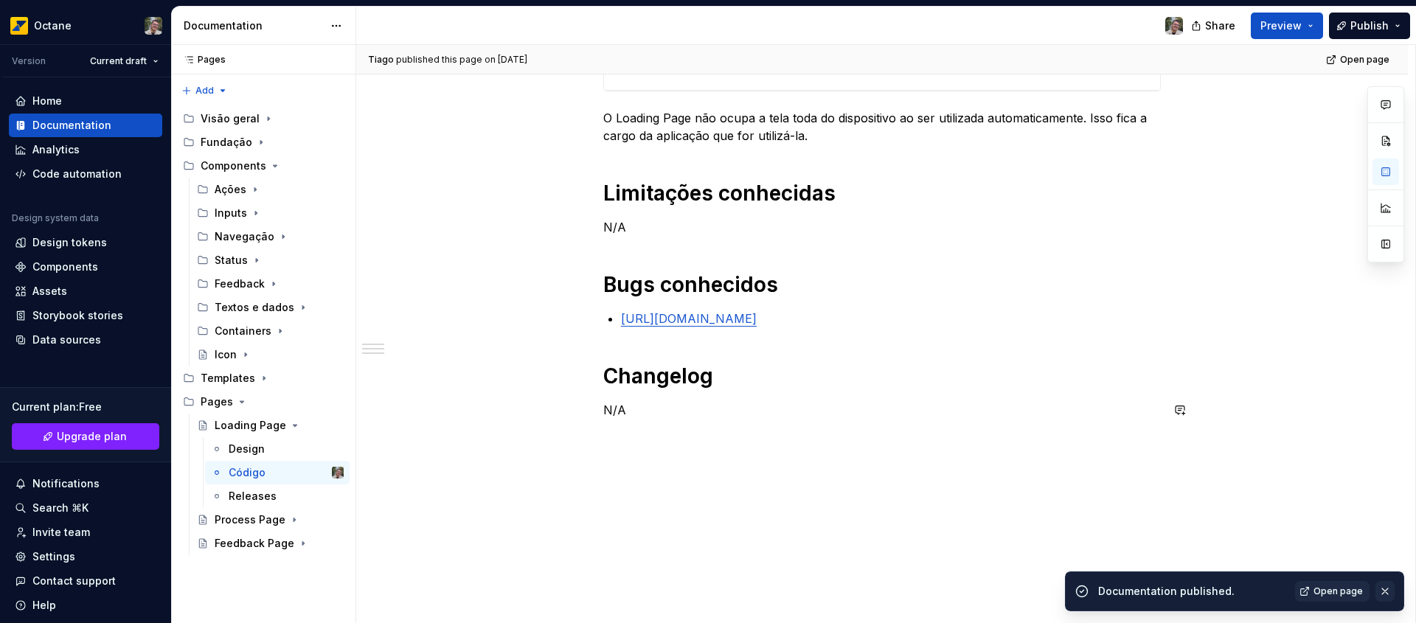
click at [1385, 588] on button "button" at bounding box center [1385, 591] width 19 height 21
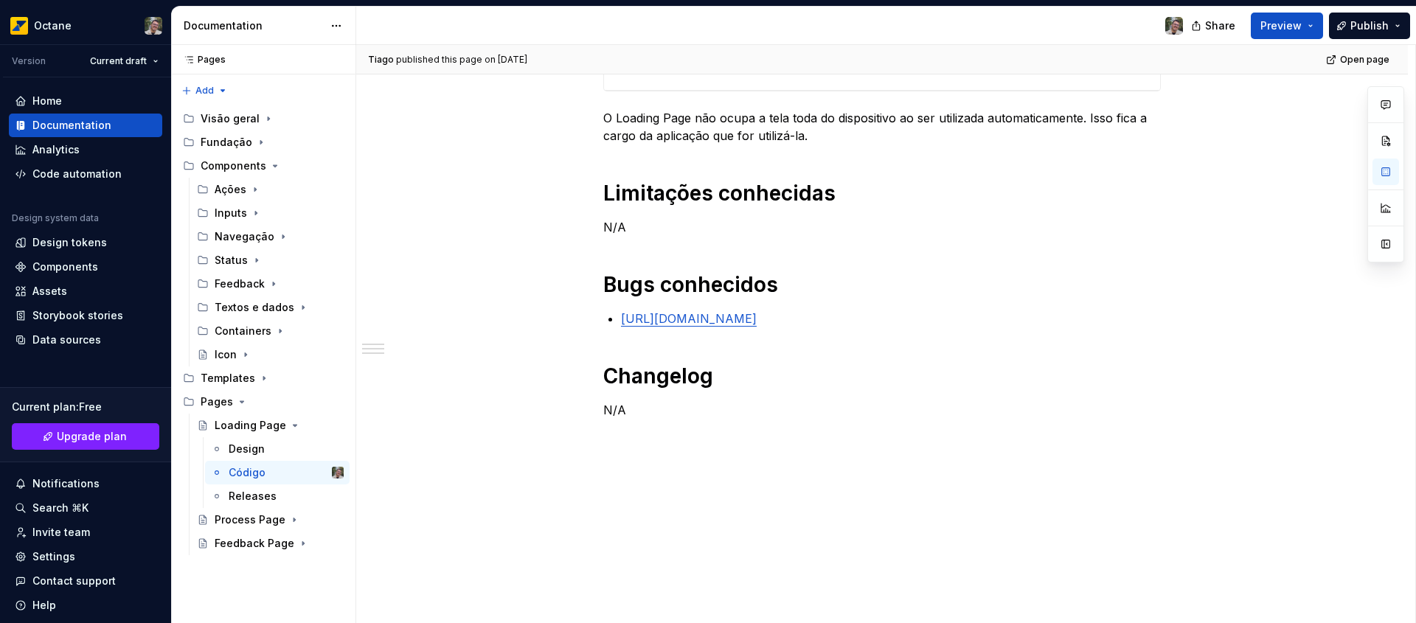
type textarea "*"
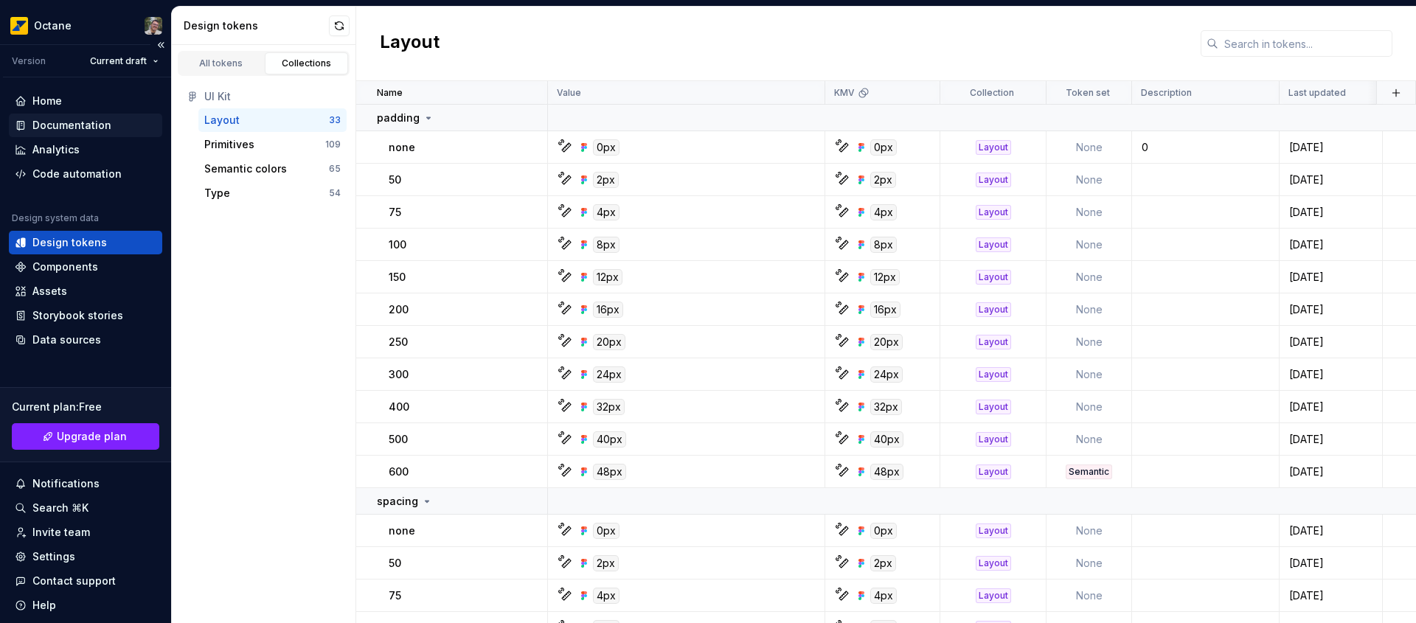
click at [94, 130] on div "Documentation" at bounding box center [71, 125] width 79 height 15
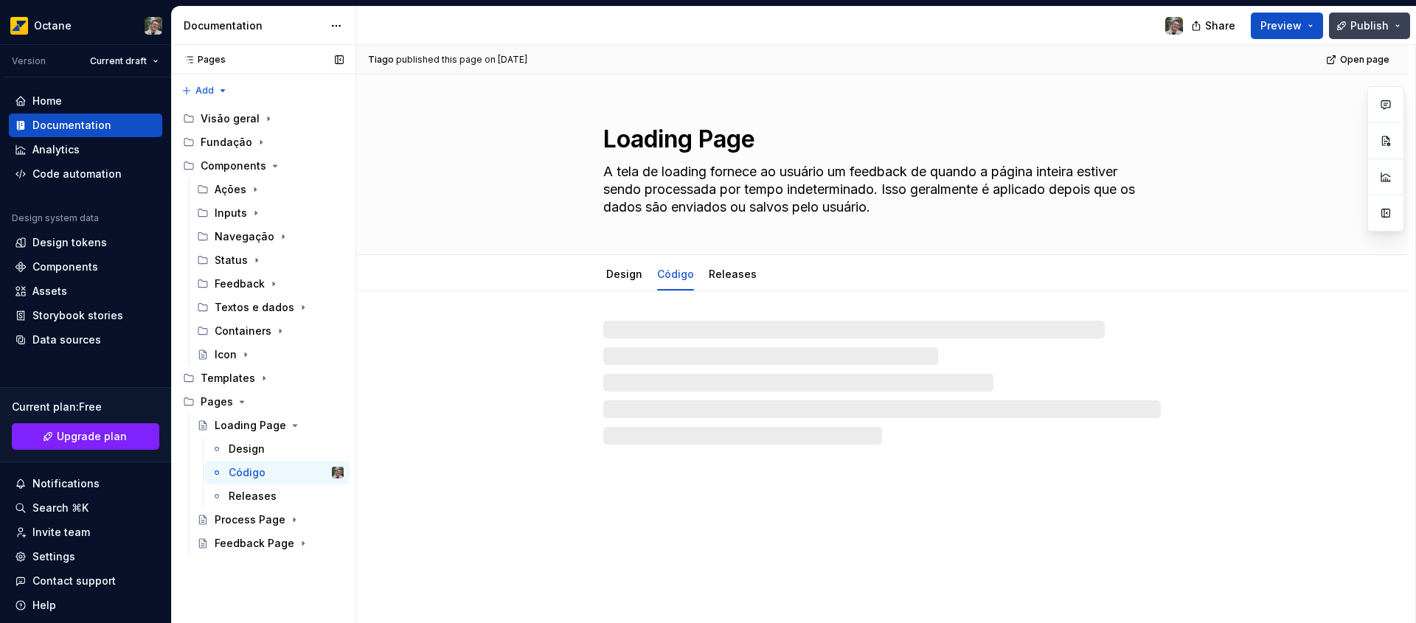
click at [1075, 26] on span "Publish" at bounding box center [1370, 25] width 38 height 15
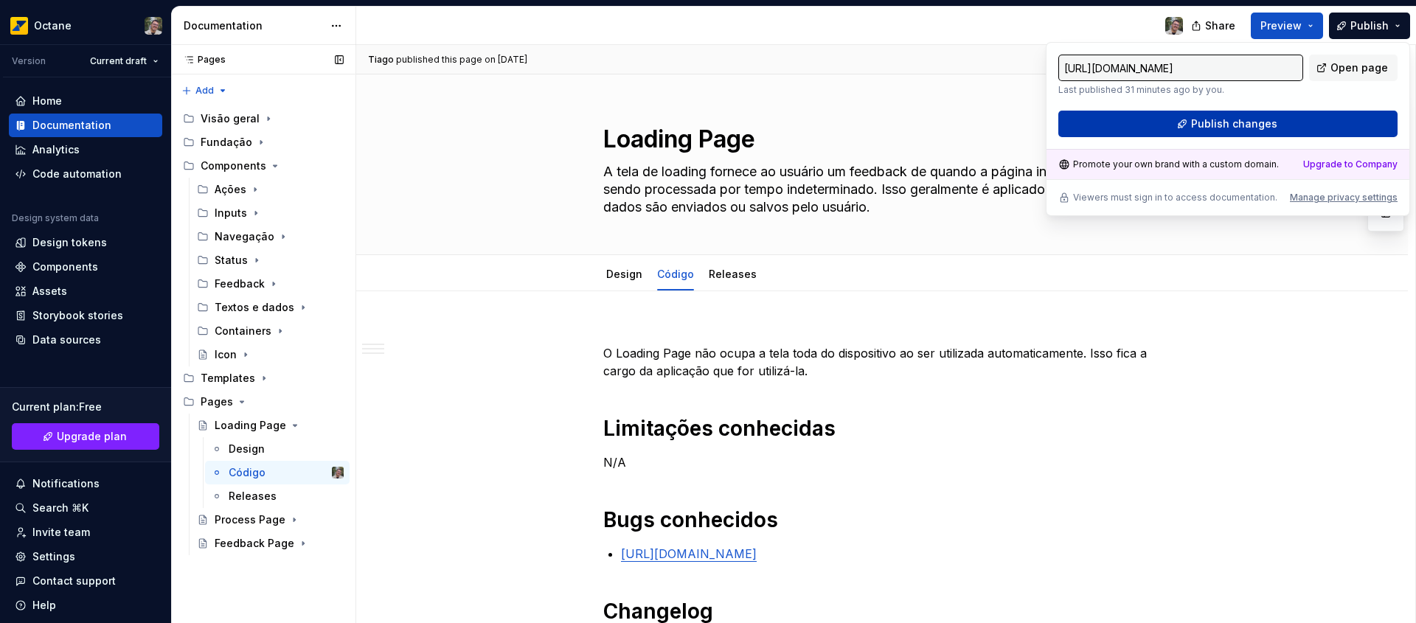
click at [1075, 130] on span "Publish changes" at bounding box center [1234, 124] width 86 height 15
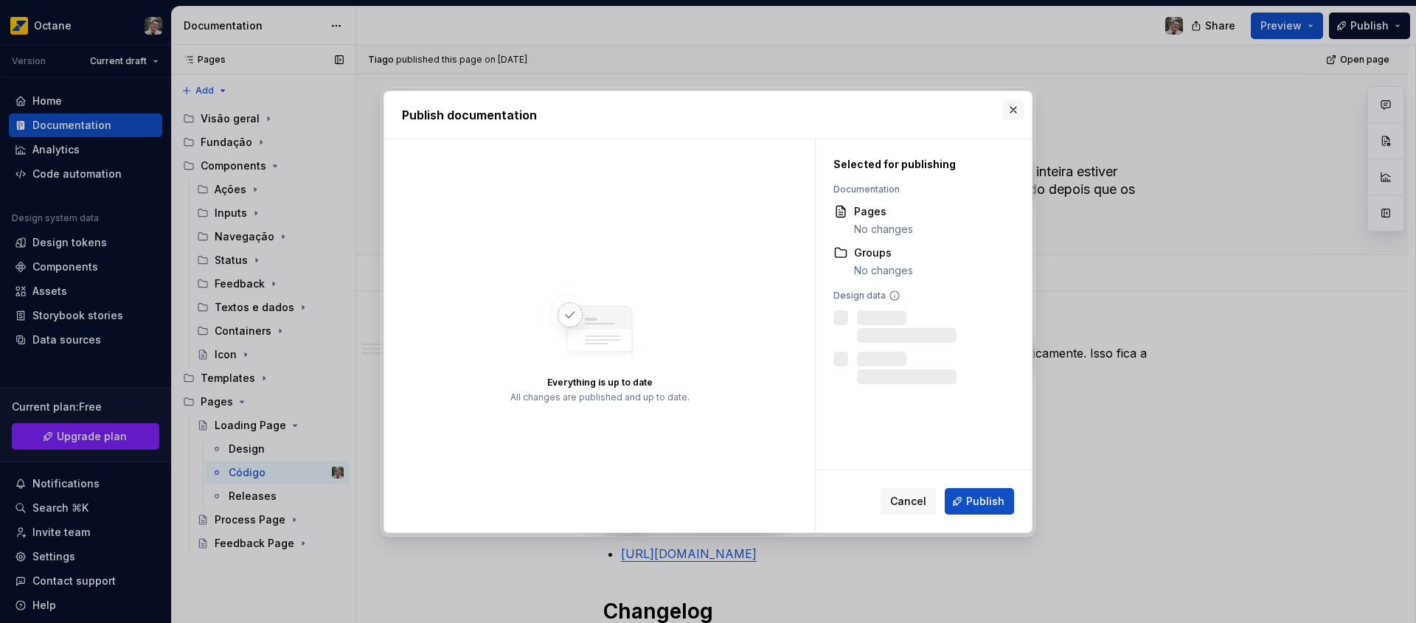
click at [1019, 106] on button "button" at bounding box center [1013, 110] width 21 height 21
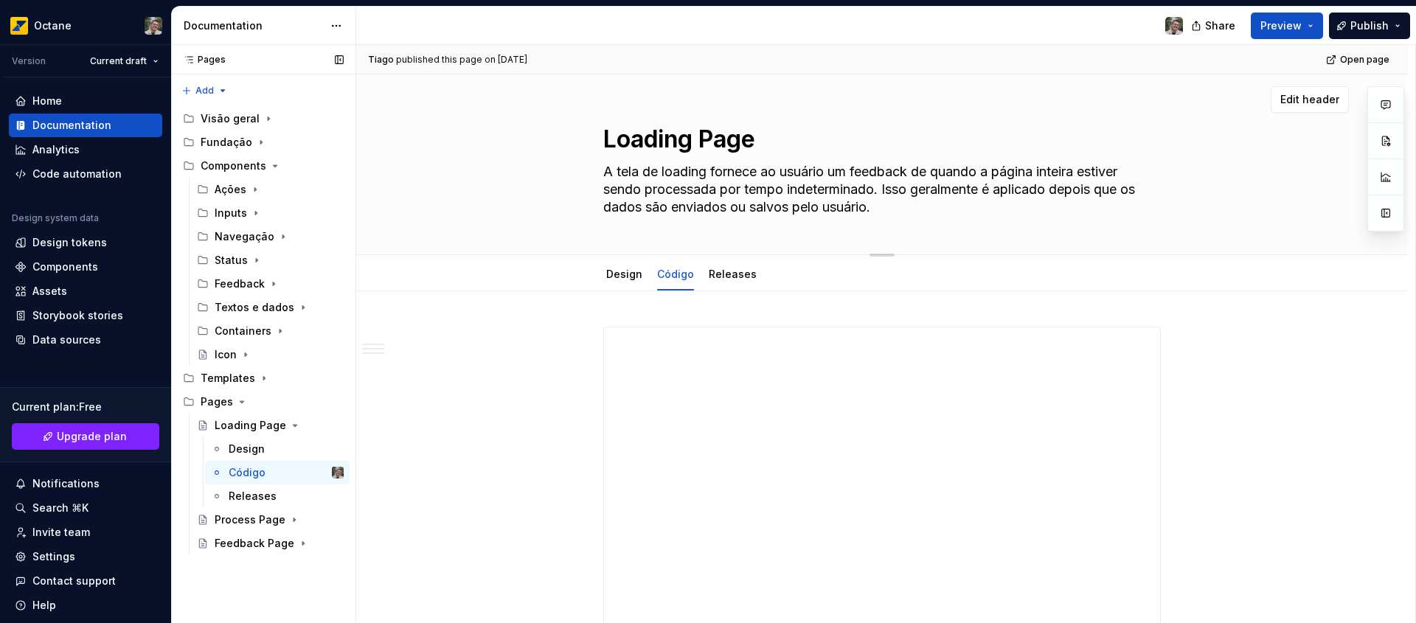
click at [1011, 108] on div "Edit header" at bounding box center [852, 99] width 993 height 27
type textarea "*"
